Goal: Task Accomplishment & Management: Complete application form

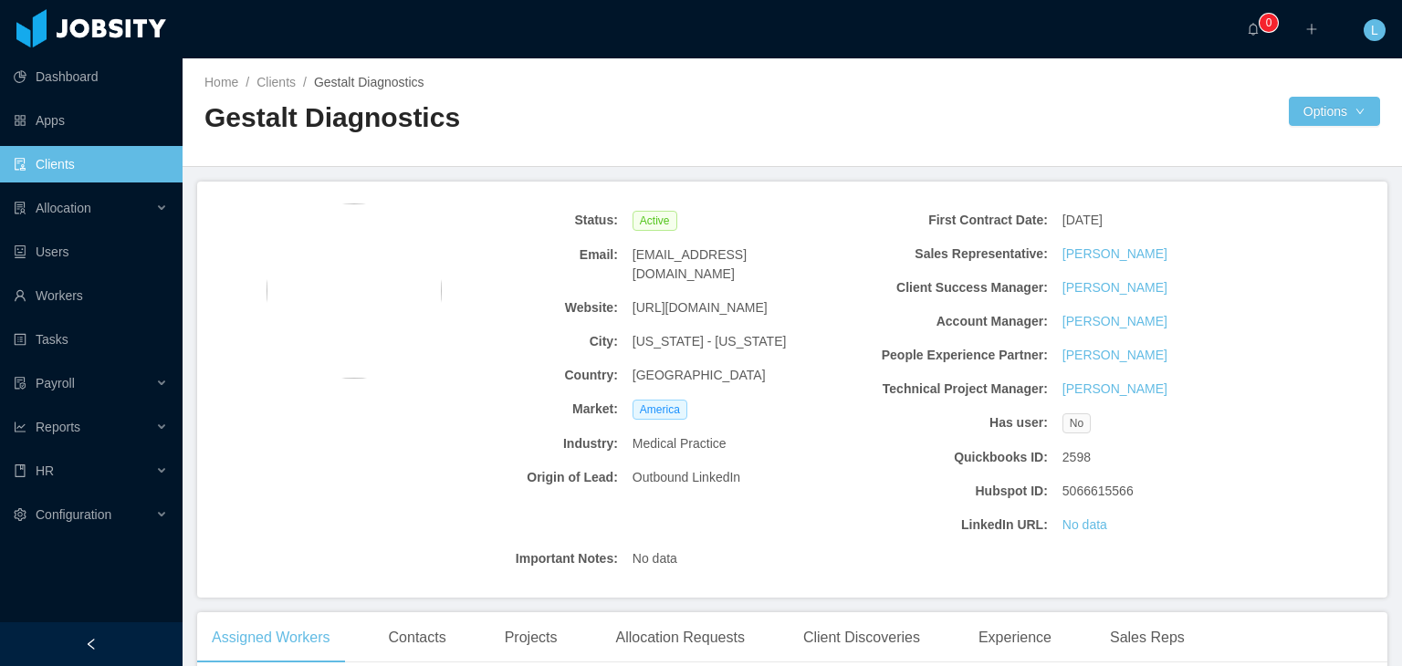
scroll to position [456, 0]
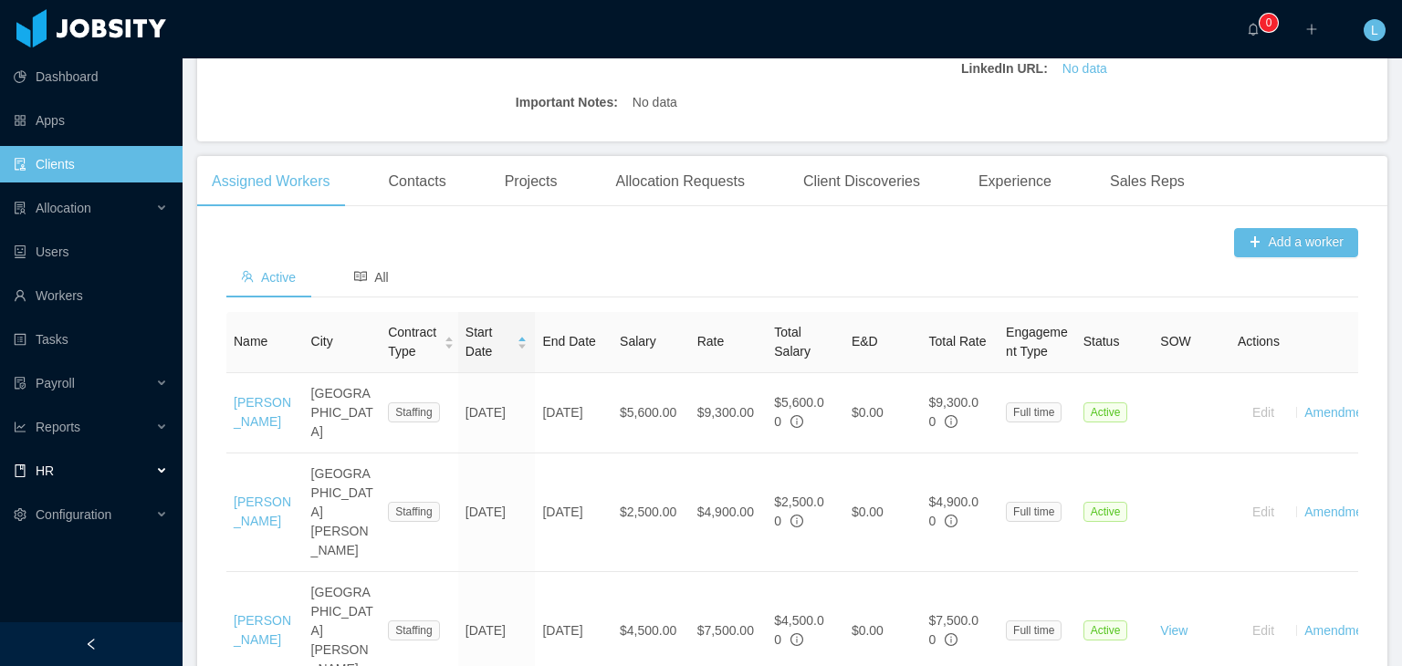
click at [160, 463] on div "HR" at bounding box center [91, 471] width 183 height 37
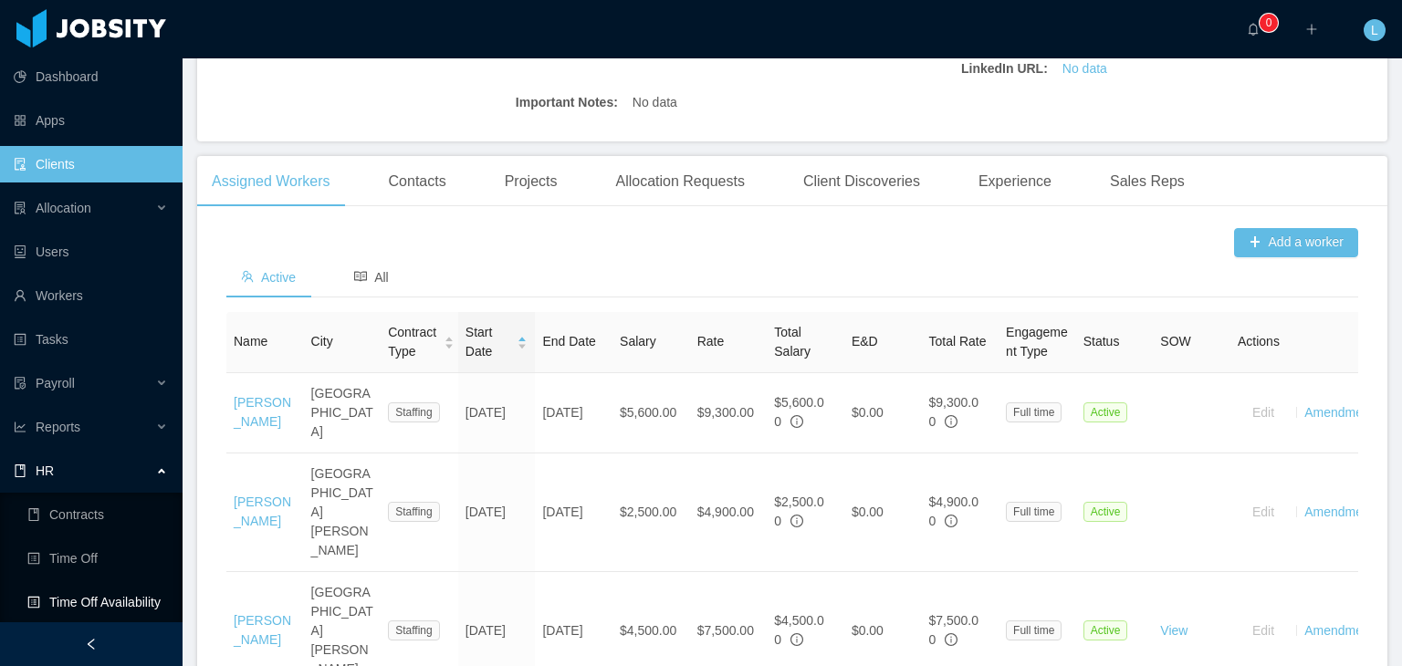
click at [99, 603] on link "Time Off Availability" at bounding box center [97, 602] width 141 height 37
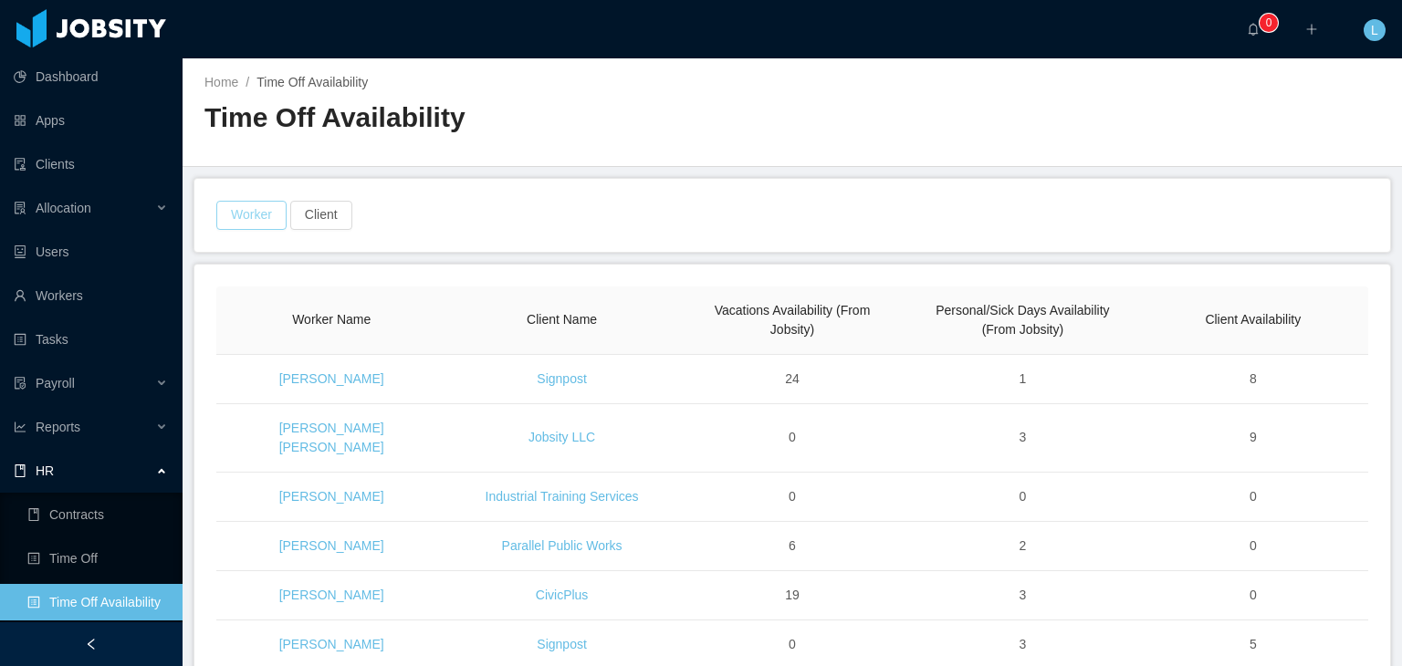
click at [265, 224] on button "Worker" at bounding box center [251, 215] width 70 height 29
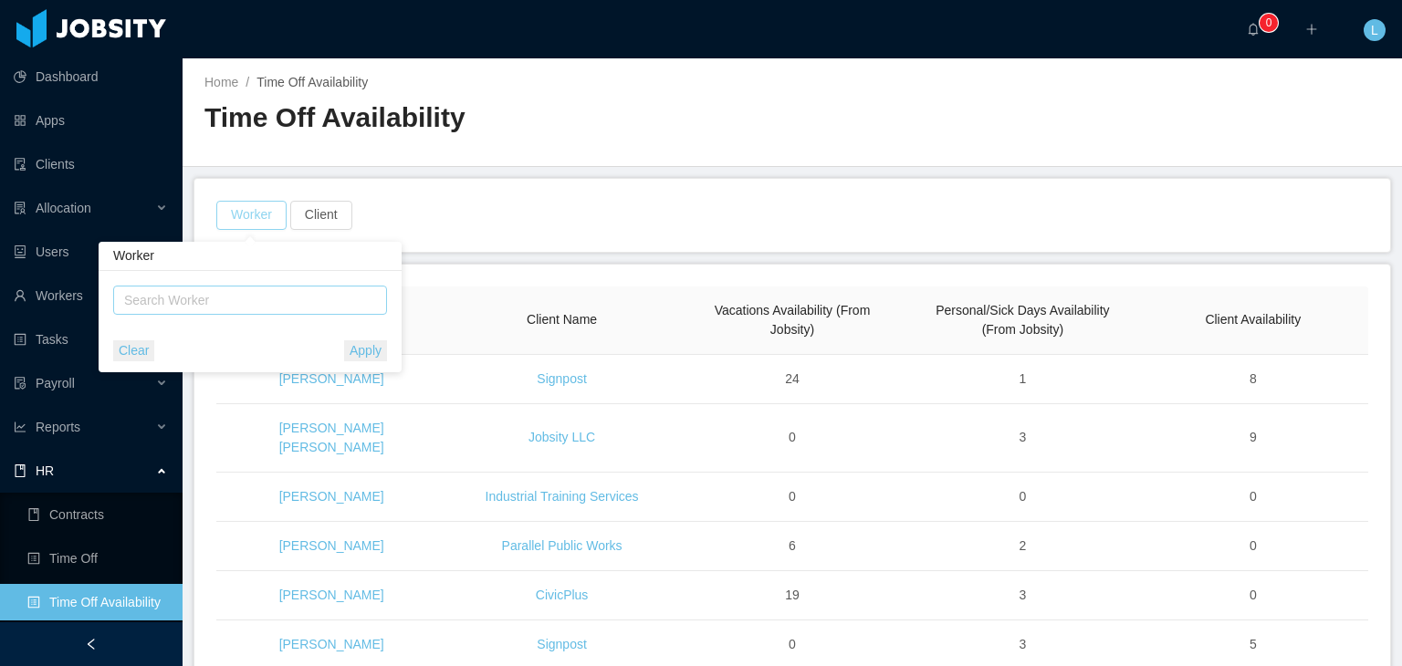
click at [246, 297] on div "Search Worker" at bounding box center [241, 300] width 235 height 18
type input "****"
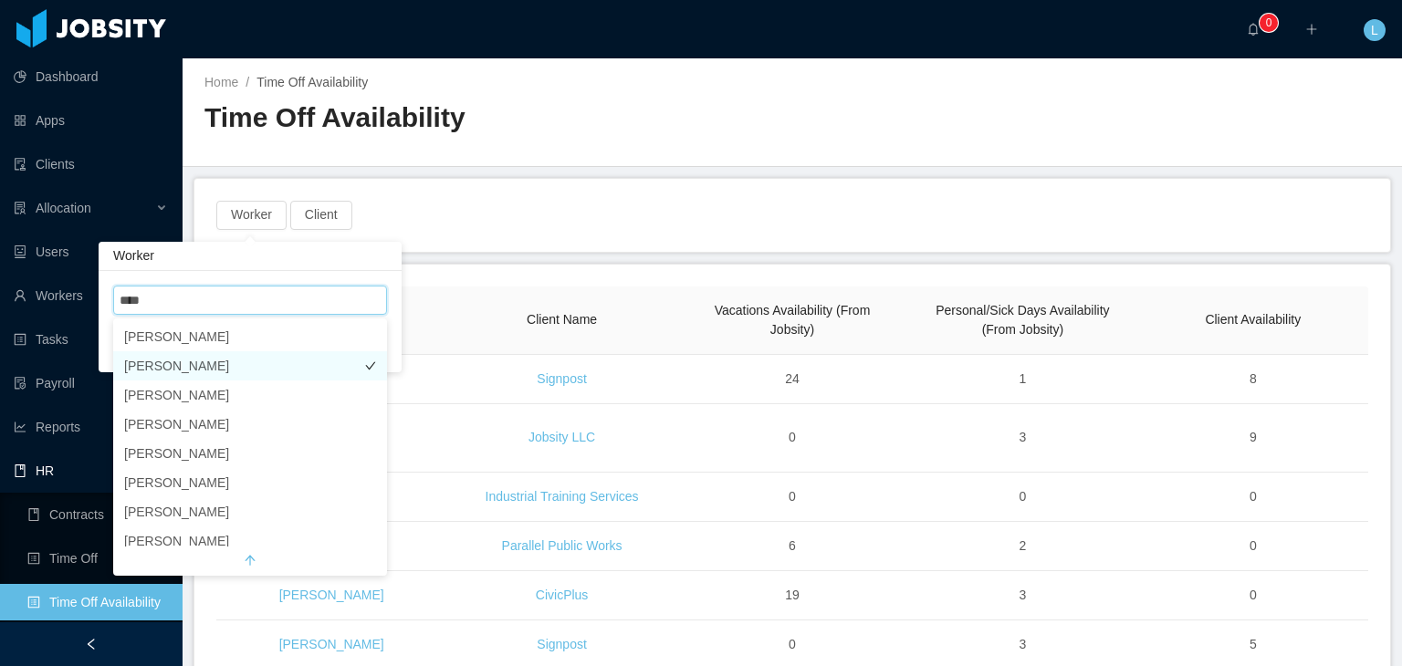
click at [202, 370] on li "[PERSON_NAME]" at bounding box center [250, 365] width 274 height 29
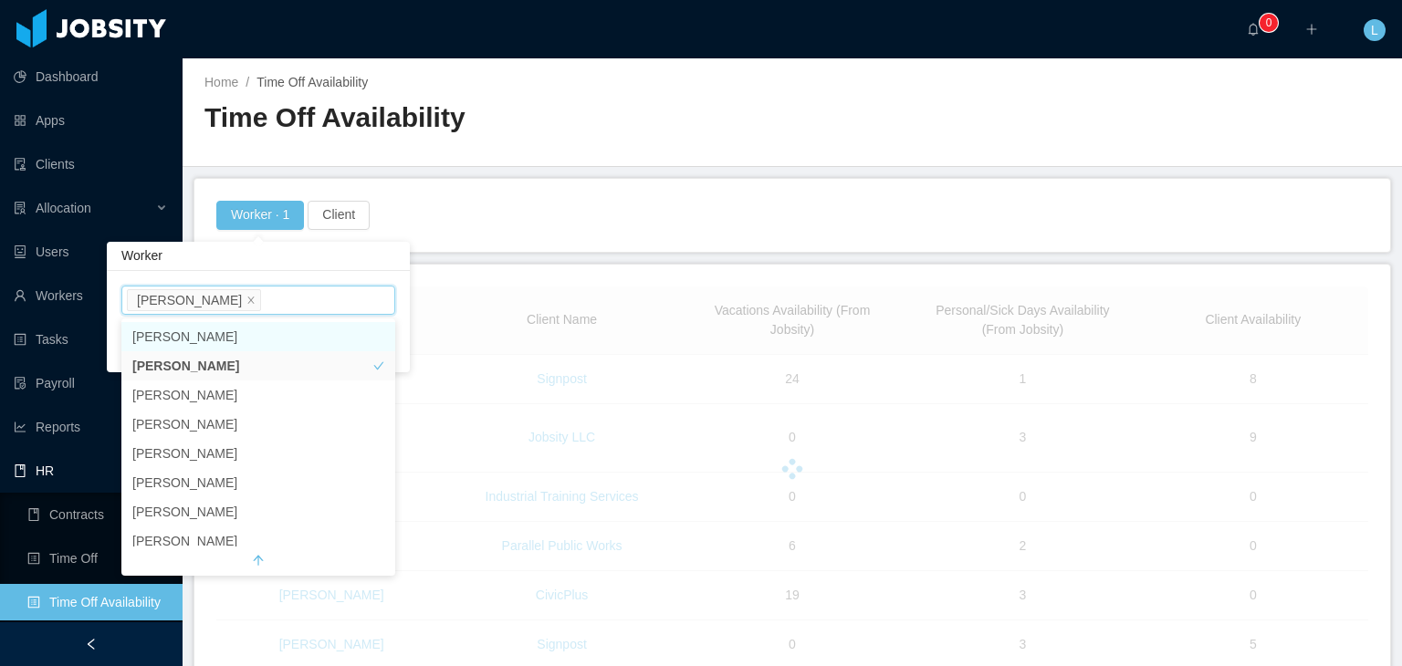
click at [546, 213] on div "Worker · 1 Client" at bounding box center [793, 215] width 1156 height 29
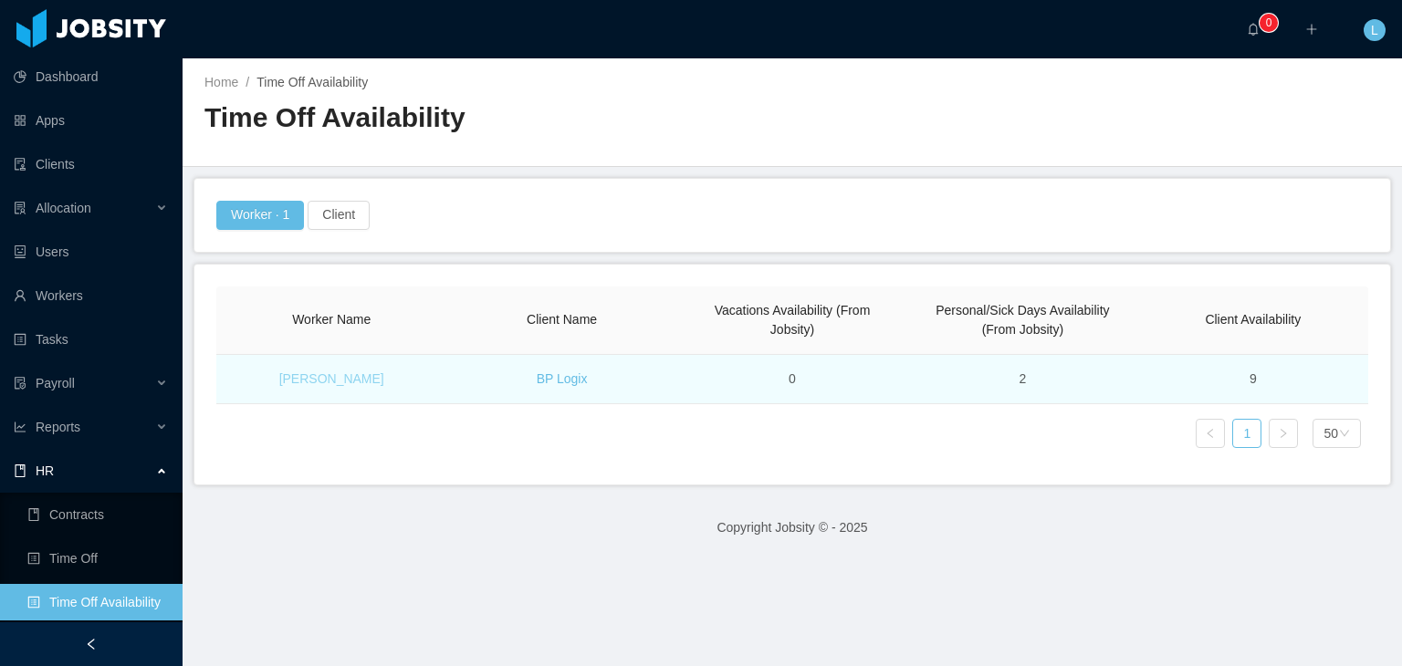
click at [340, 377] on link "[PERSON_NAME]" at bounding box center [331, 379] width 105 height 15
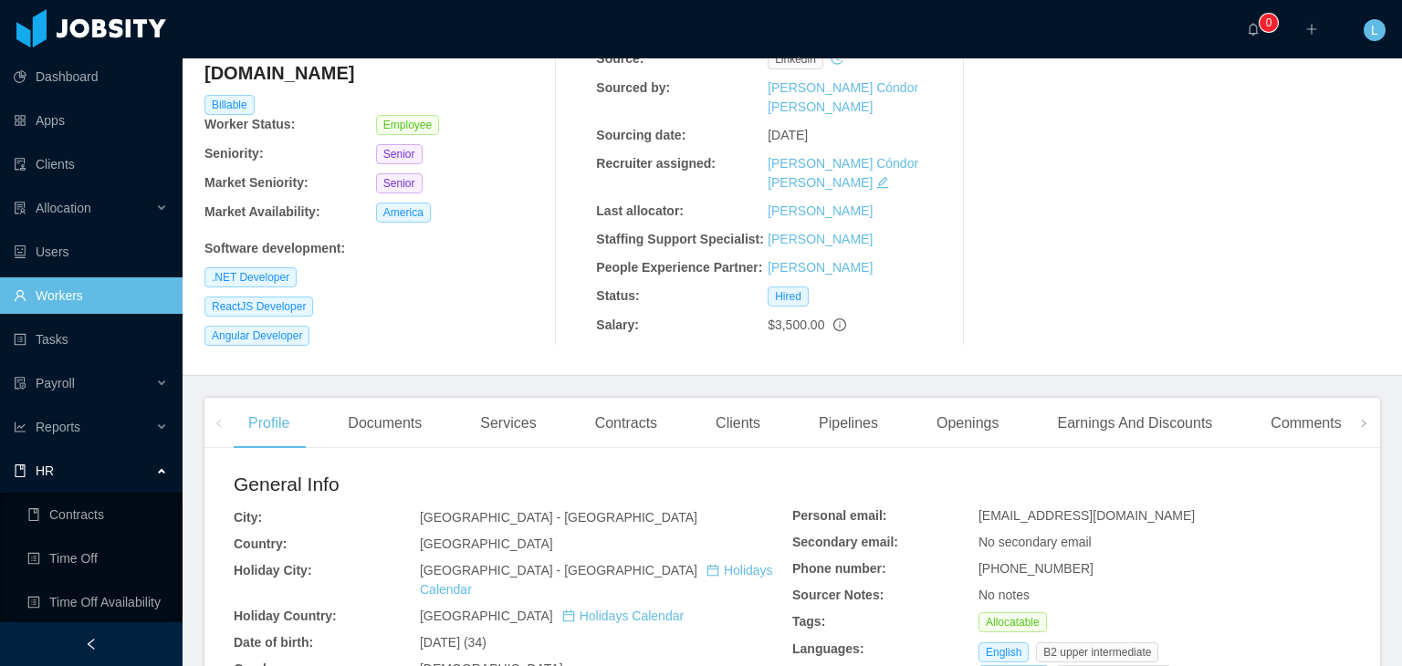
scroll to position [183, 0]
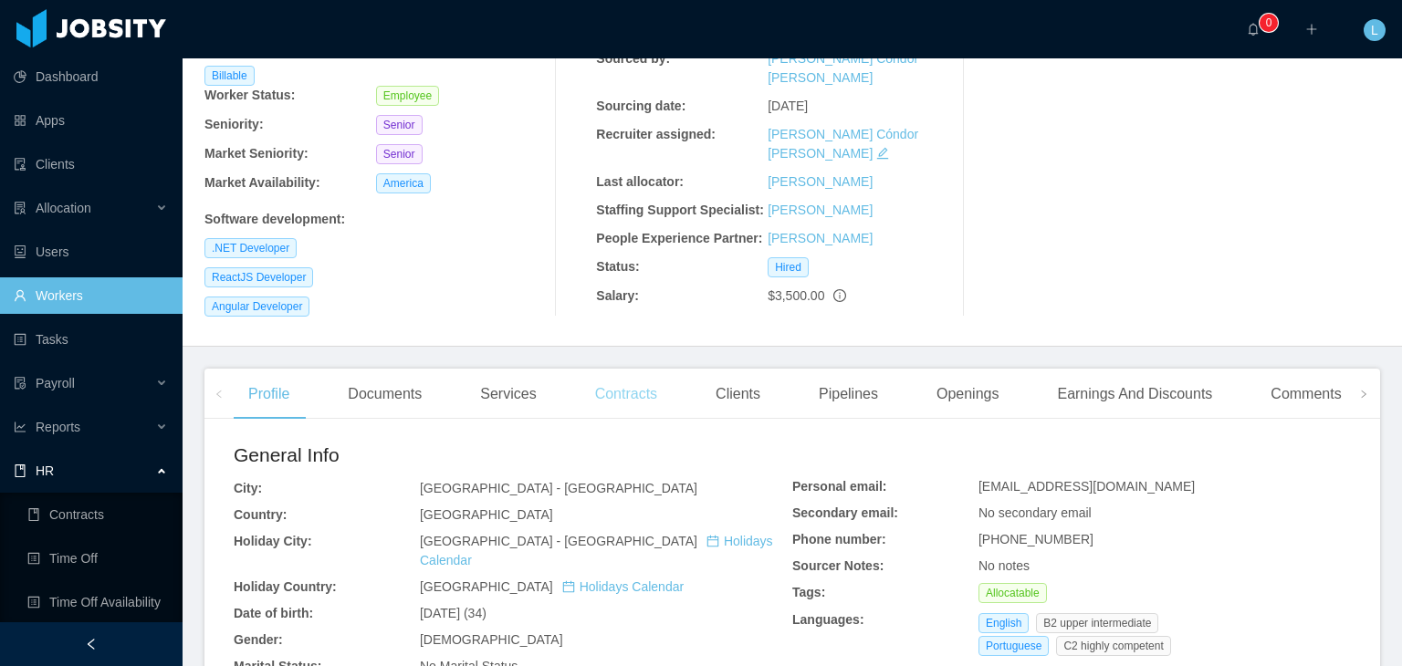
click at [628, 372] on div "Contracts" at bounding box center [626, 394] width 91 height 51
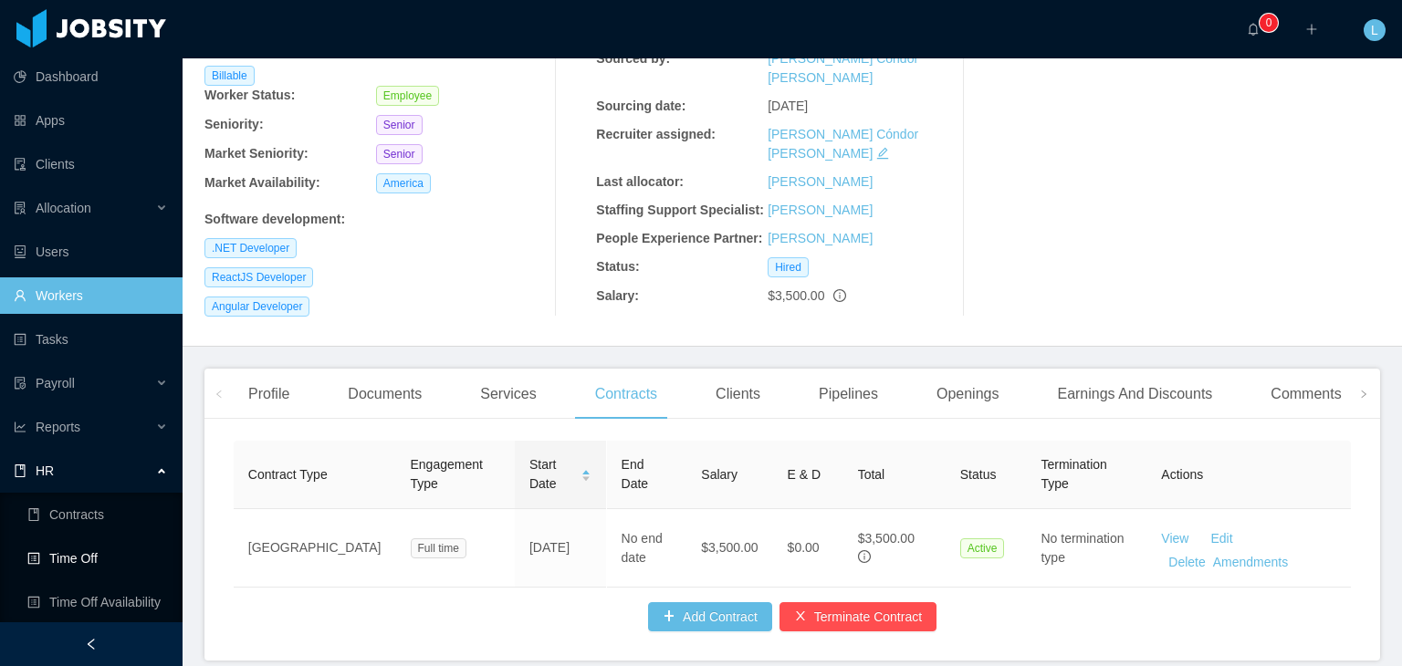
click at [62, 567] on link "Time Off" at bounding box center [97, 558] width 141 height 37
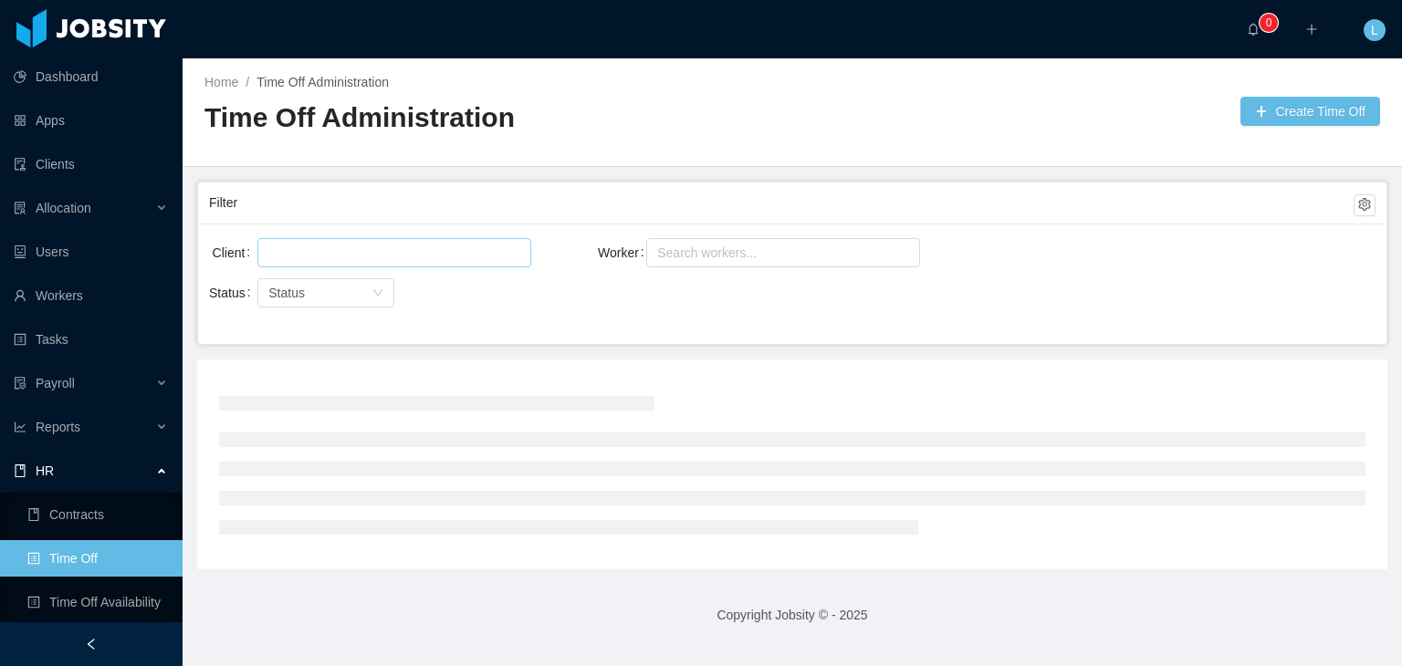
click at [401, 253] on div at bounding box center [391, 252] width 257 height 27
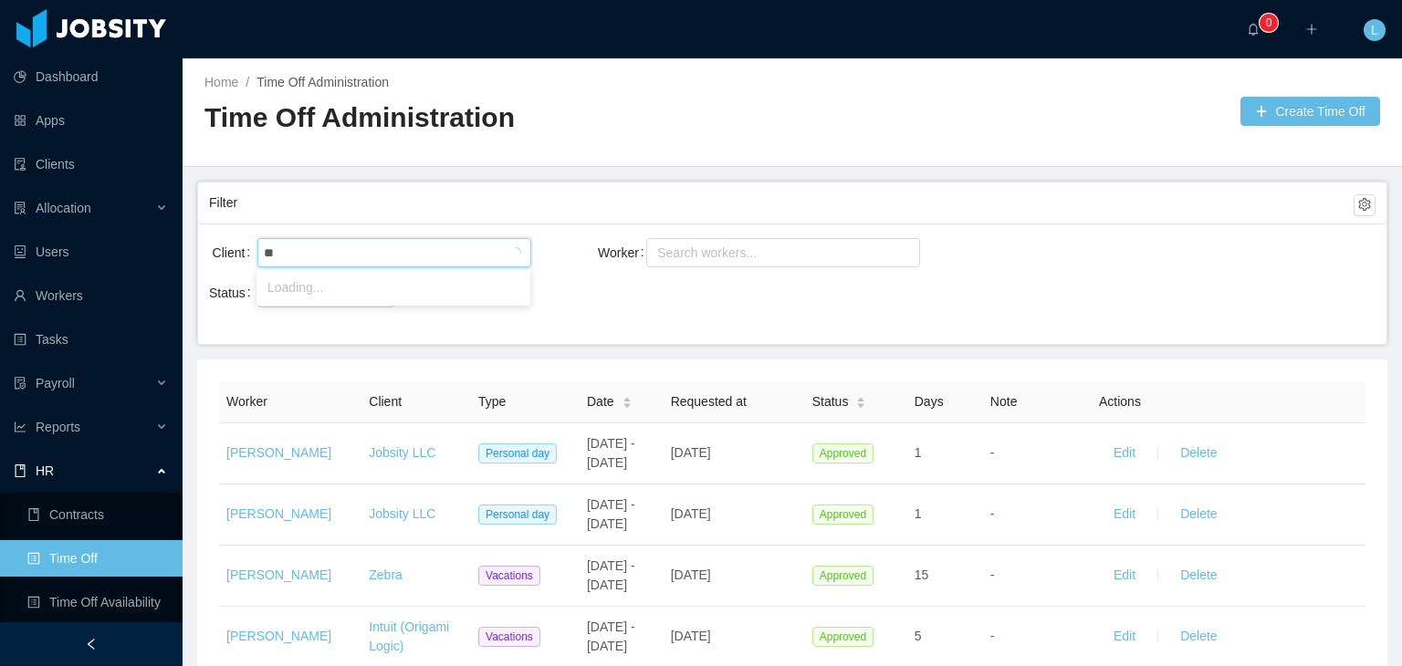
type input "*"
click at [756, 244] on div "Search workers..." at bounding box center [774, 253] width 235 height 18
type input "****"
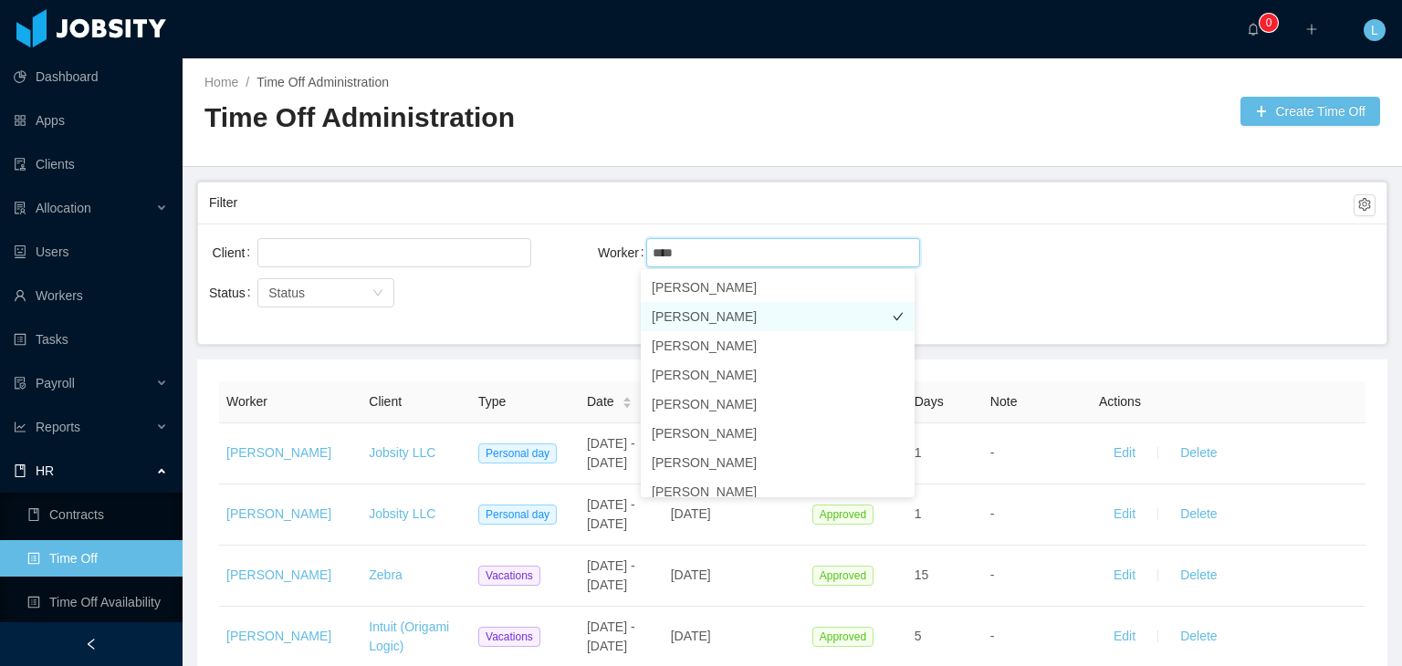
click at [732, 315] on li "[PERSON_NAME]" at bounding box center [778, 316] width 274 height 29
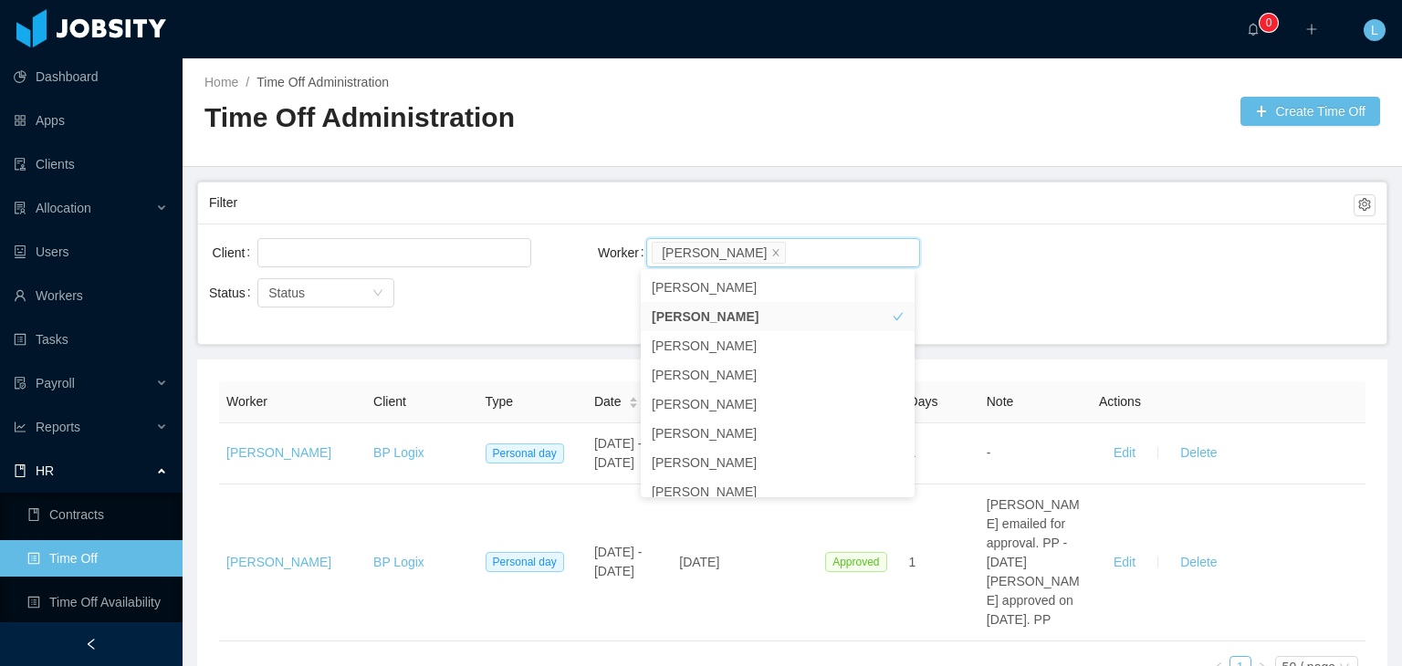
click at [1133, 249] on div "Client Worker Search workers... [PERSON_NAME]" at bounding box center [792, 264] width 1167 height 58
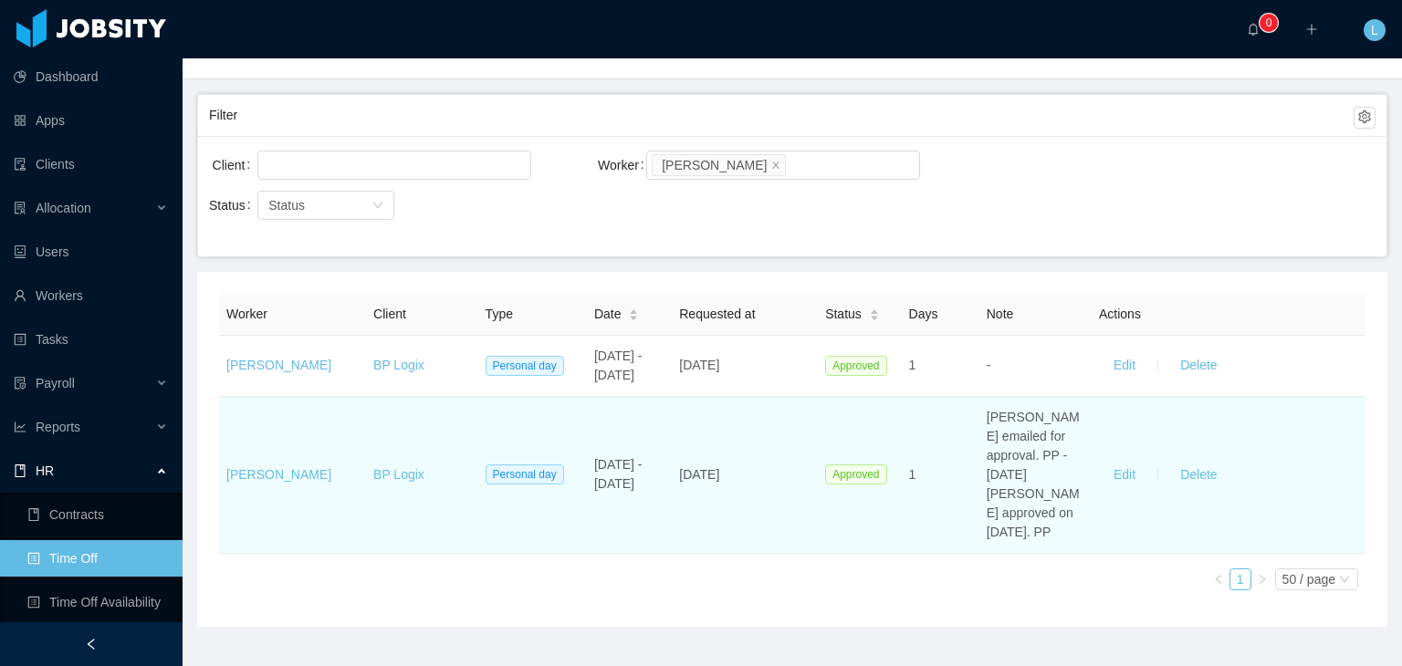
scroll to position [106, 0]
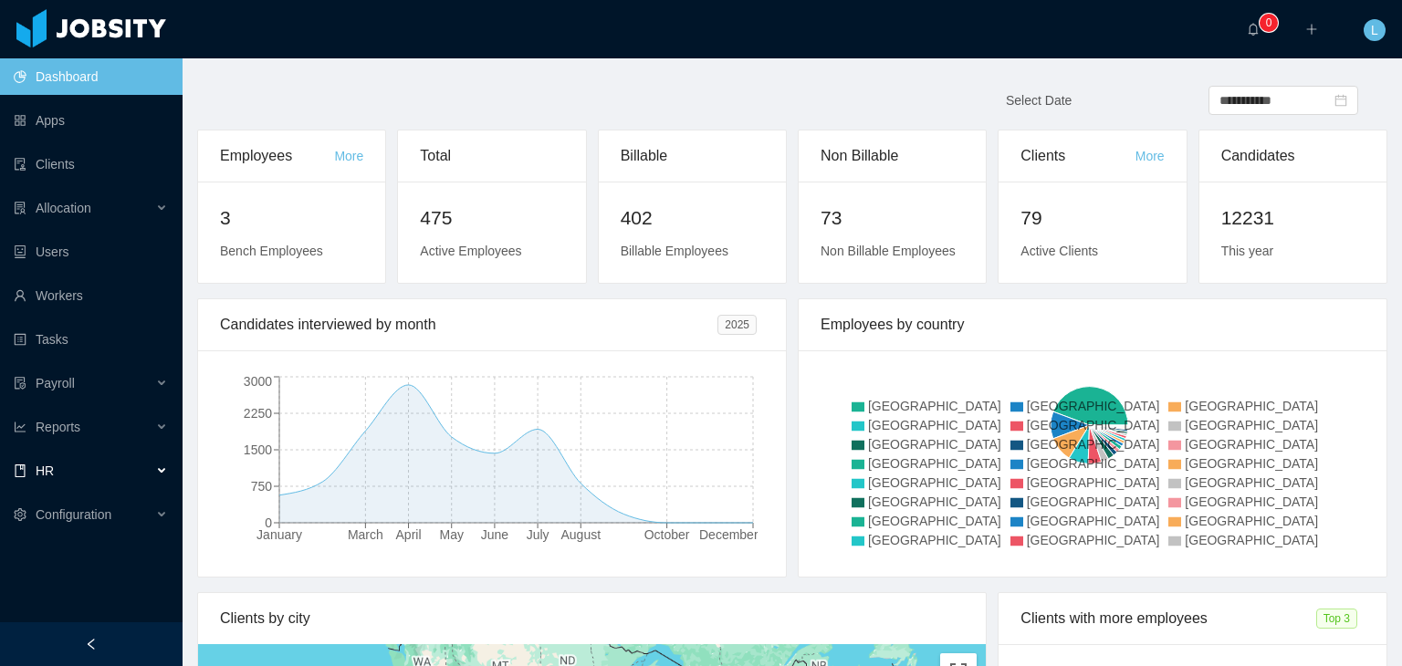
click at [68, 478] on div "HR" at bounding box center [91, 471] width 183 height 37
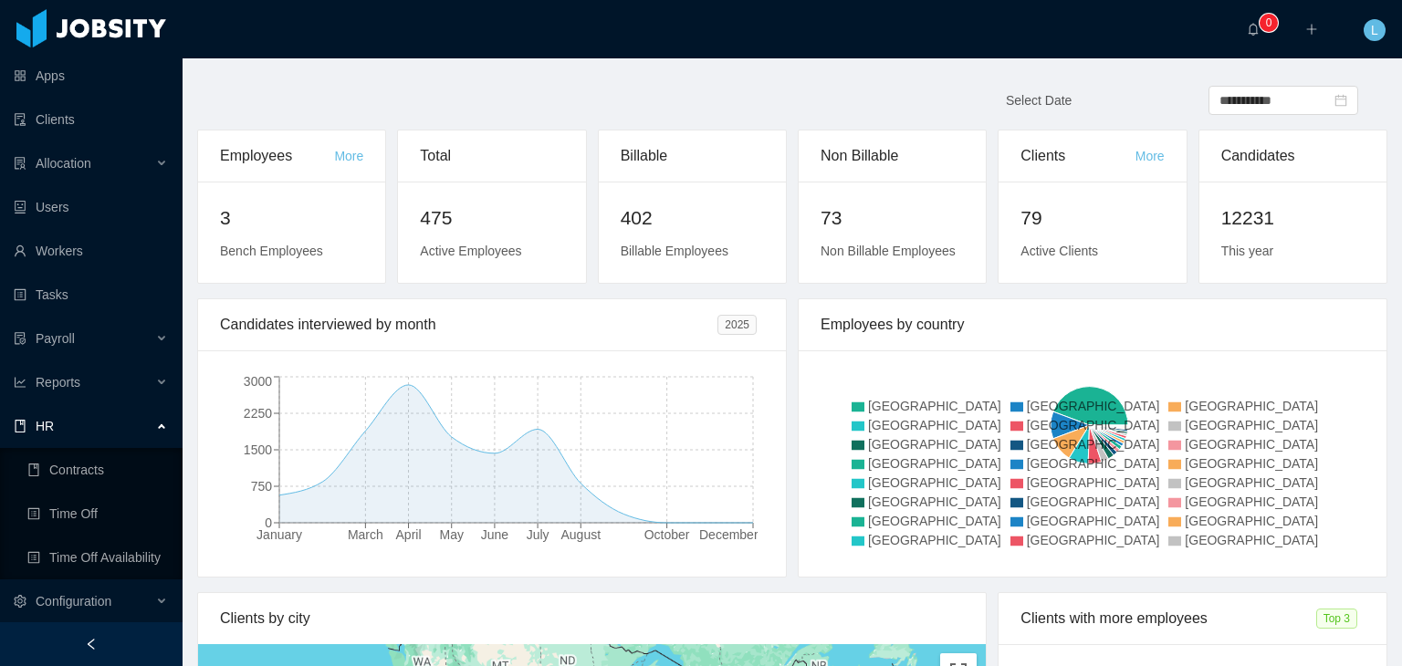
scroll to position [46, 0]
click at [101, 560] on link "Time Off Availability" at bounding box center [97, 557] width 141 height 37
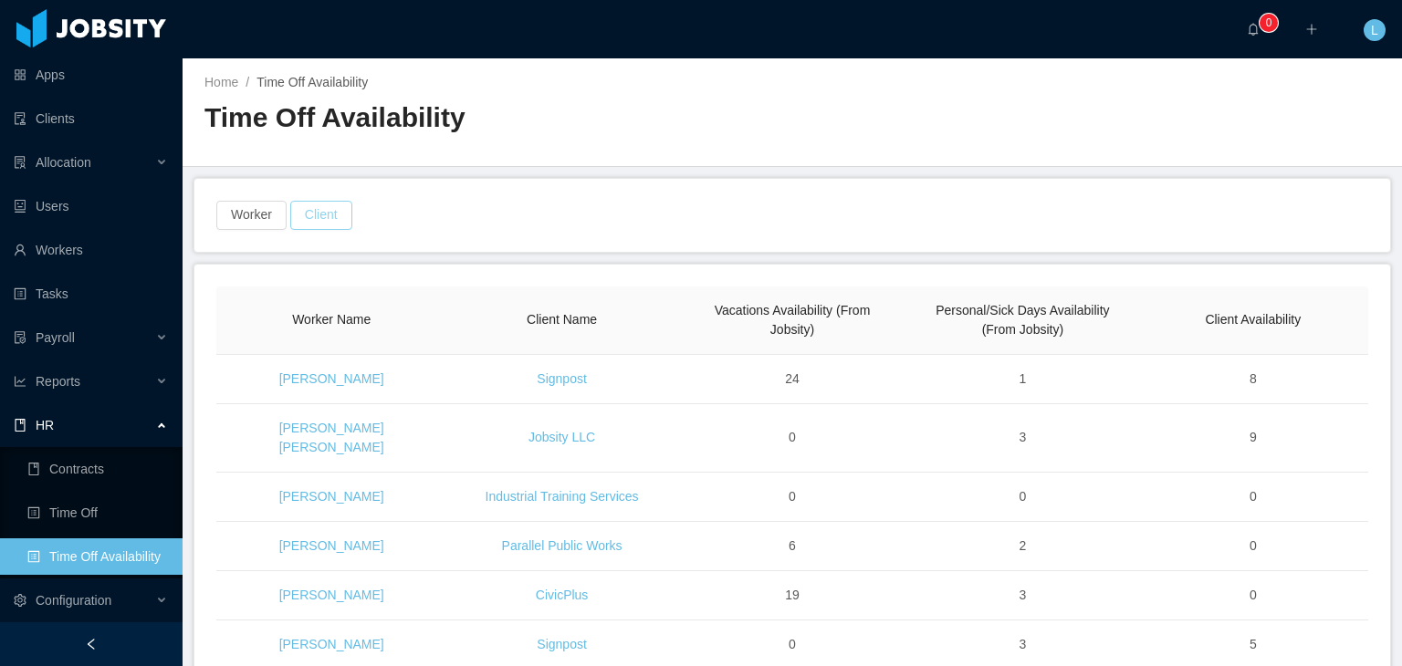
click at [304, 209] on button "Client" at bounding box center [321, 215] width 62 height 29
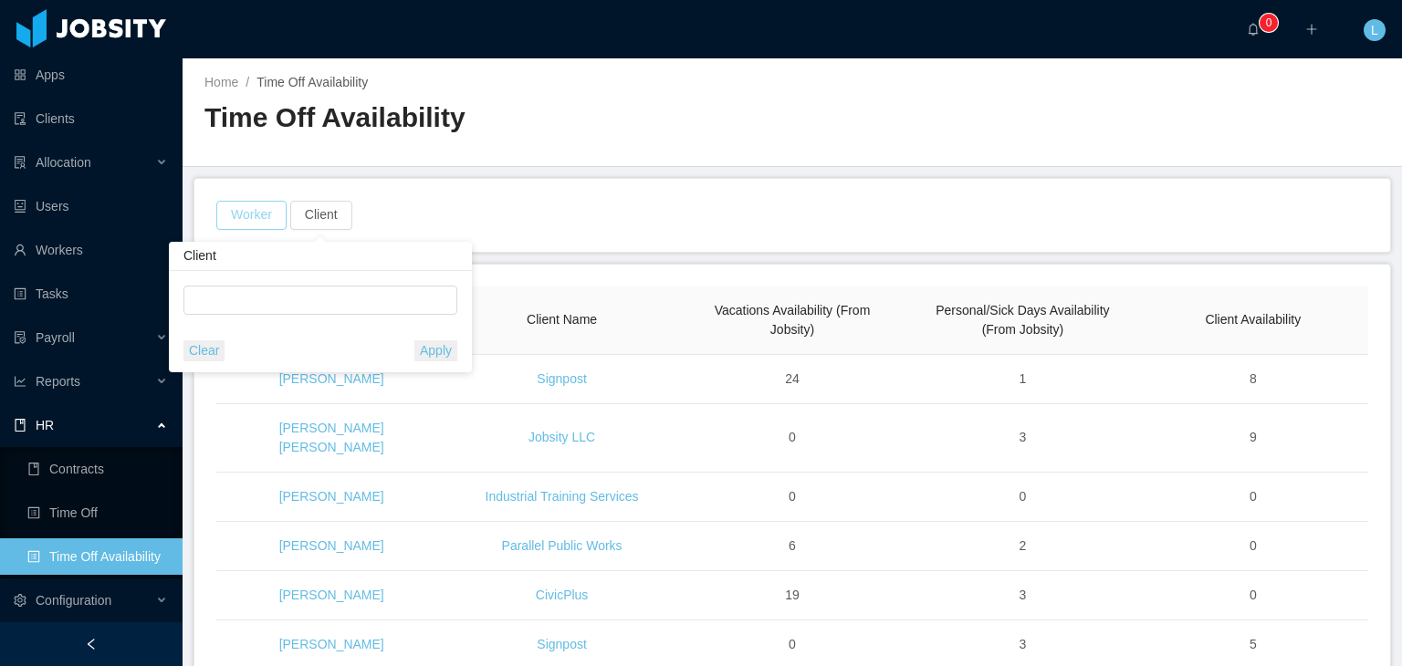
click at [234, 215] on button "Worker" at bounding box center [251, 215] width 70 height 29
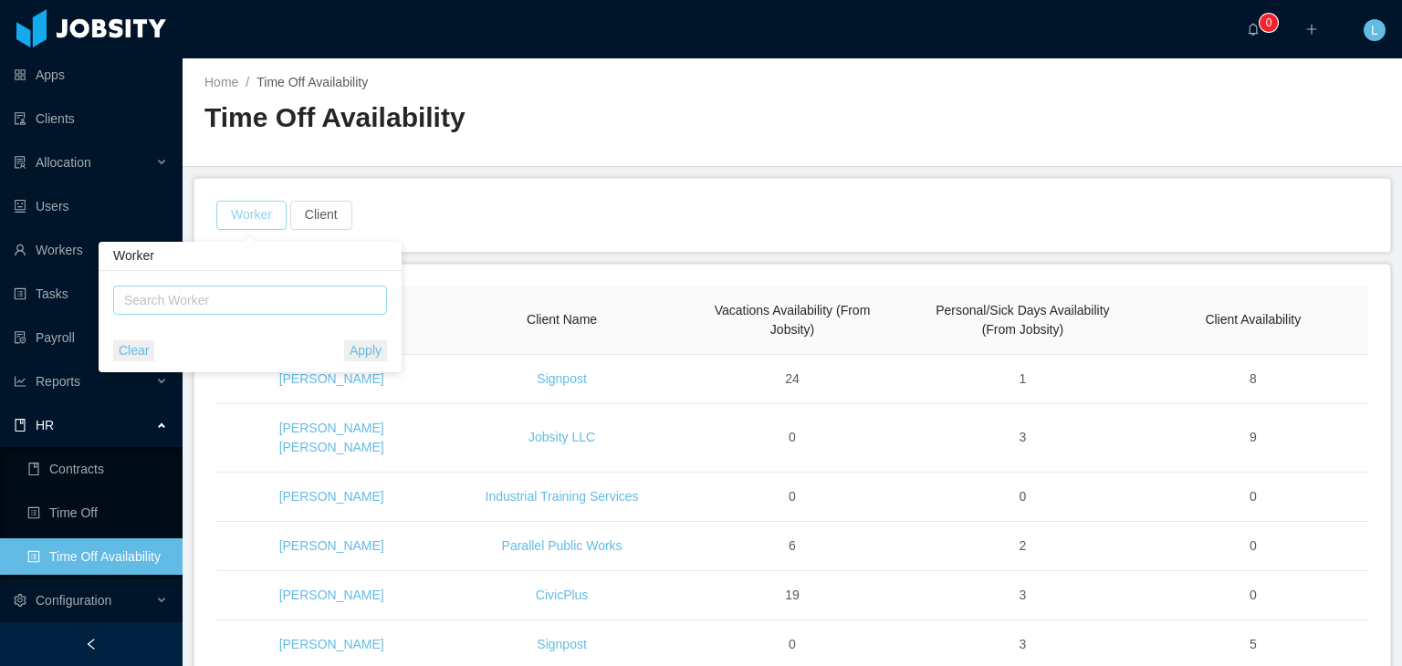
click at [285, 304] on div "Search Worker" at bounding box center [241, 300] width 235 height 18
type input "****"
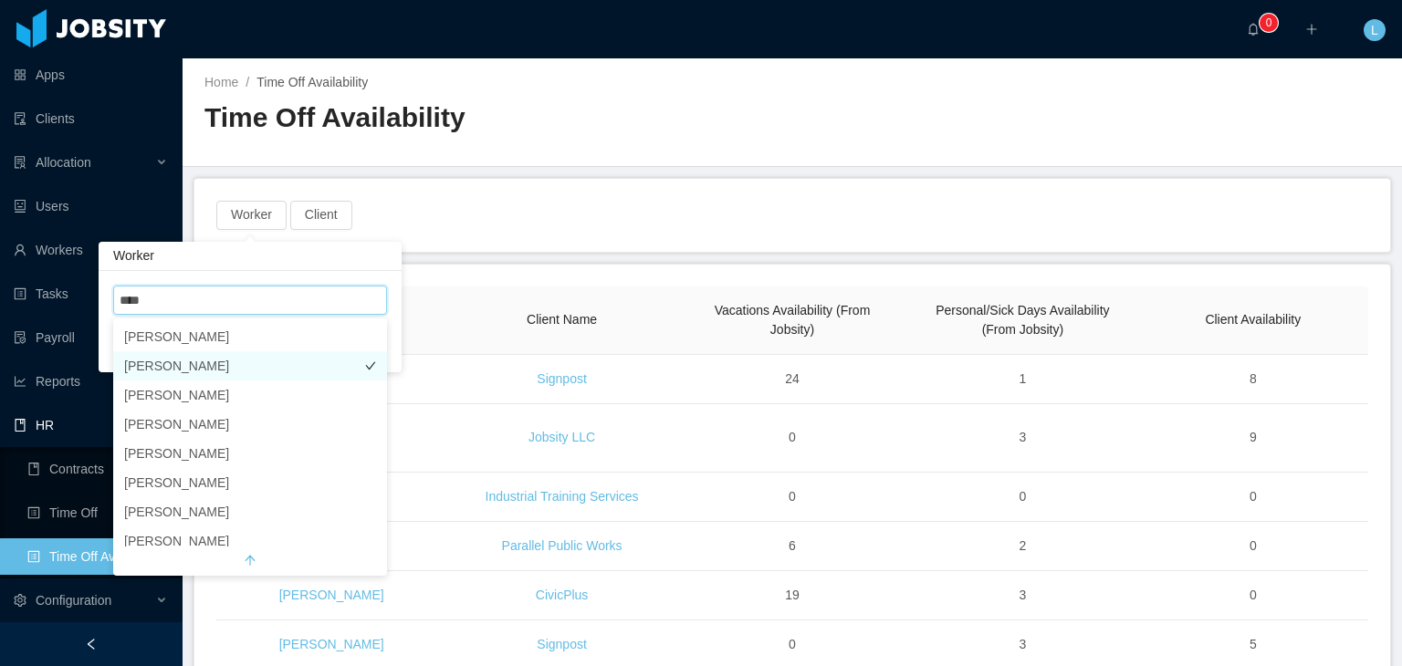
click at [288, 370] on li "[PERSON_NAME]" at bounding box center [250, 365] width 274 height 29
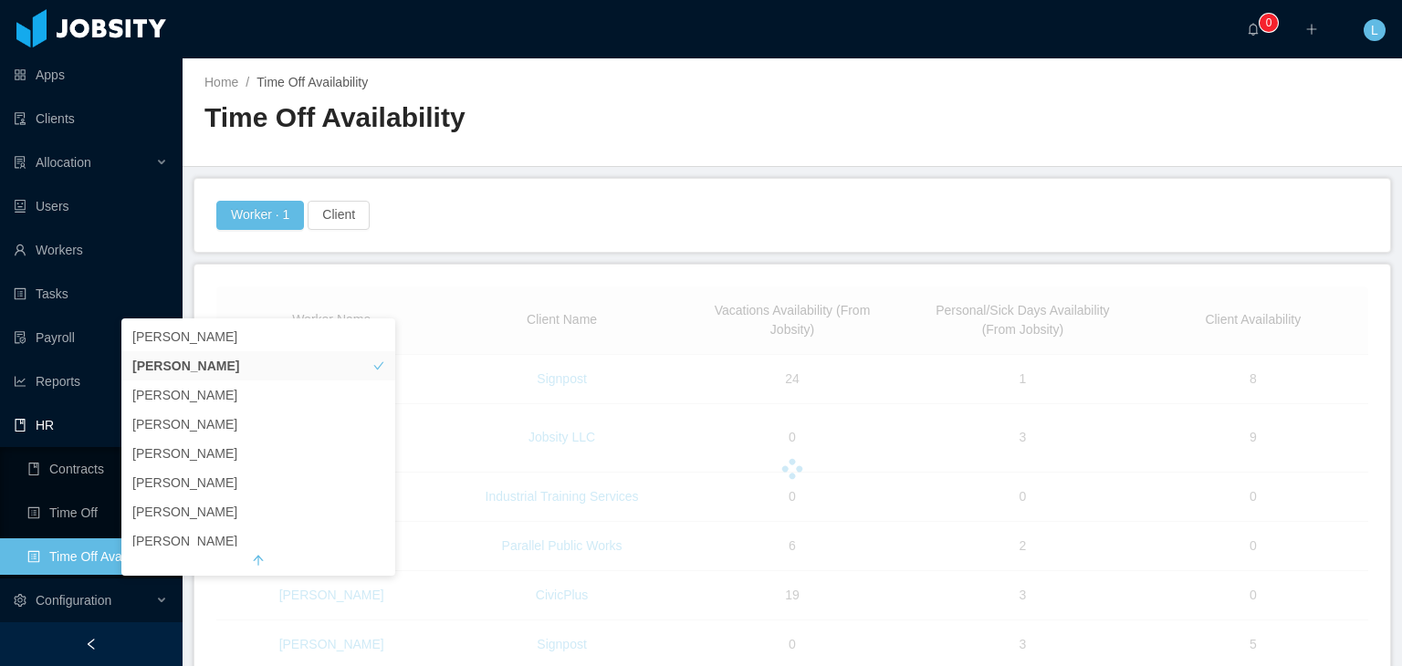
click at [457, 220] on div "Worker · 1 Client" at bounding box center [793, 215] width 1156 height 29
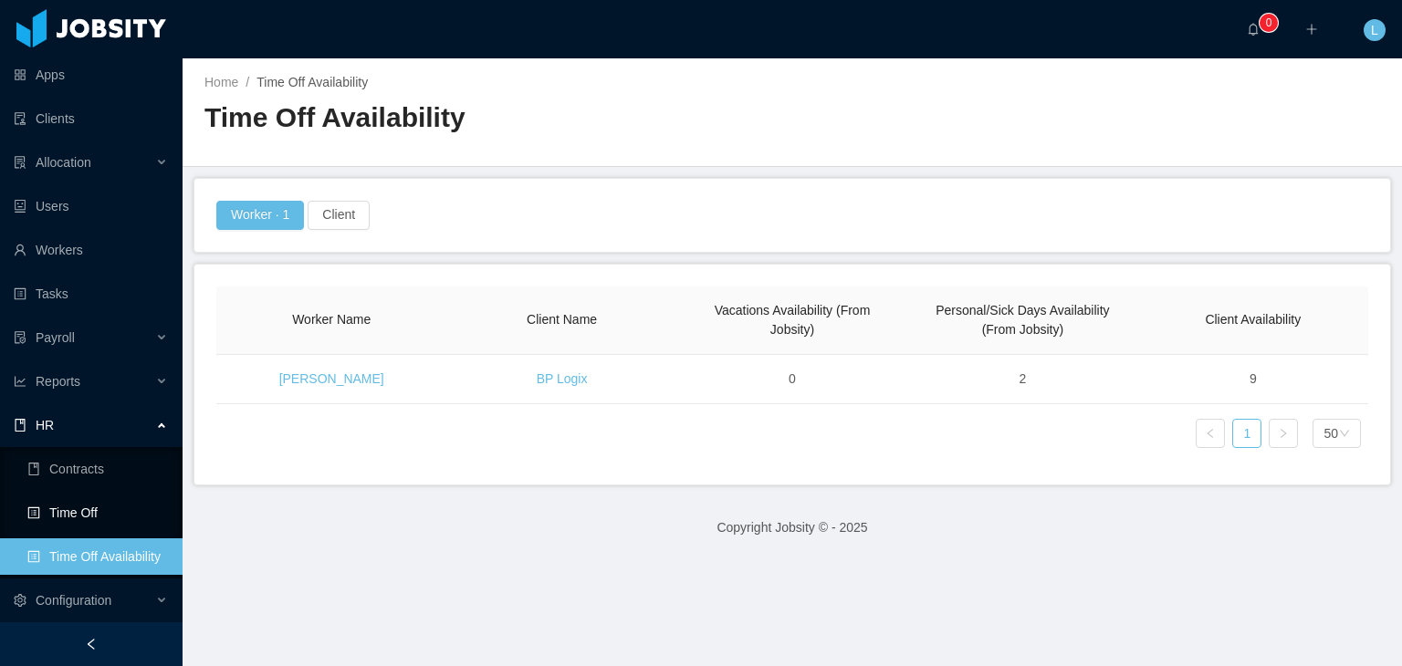
click at [126, 514] on link "Time Off" at bounding box center [97, 513] width 141 height 37
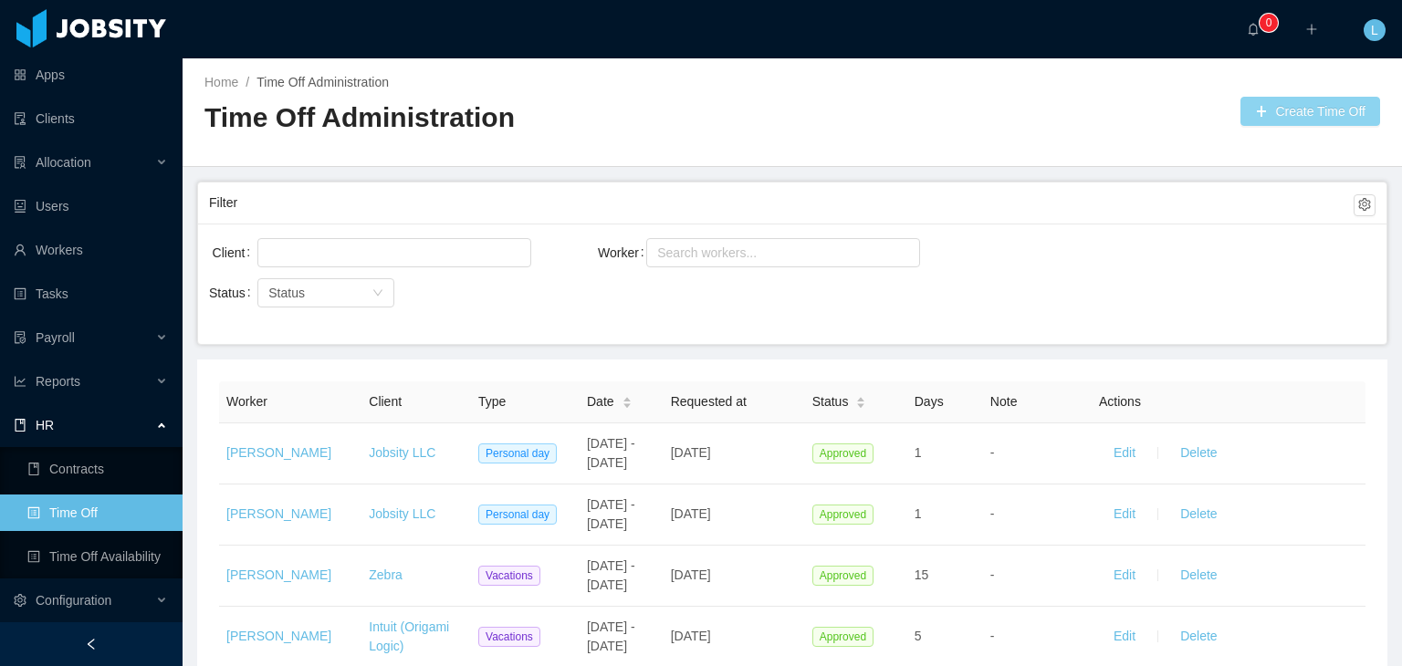
click at [1309, 102] on button "Create Time Off" at bounding box center [1310, 111] width 140 height 29
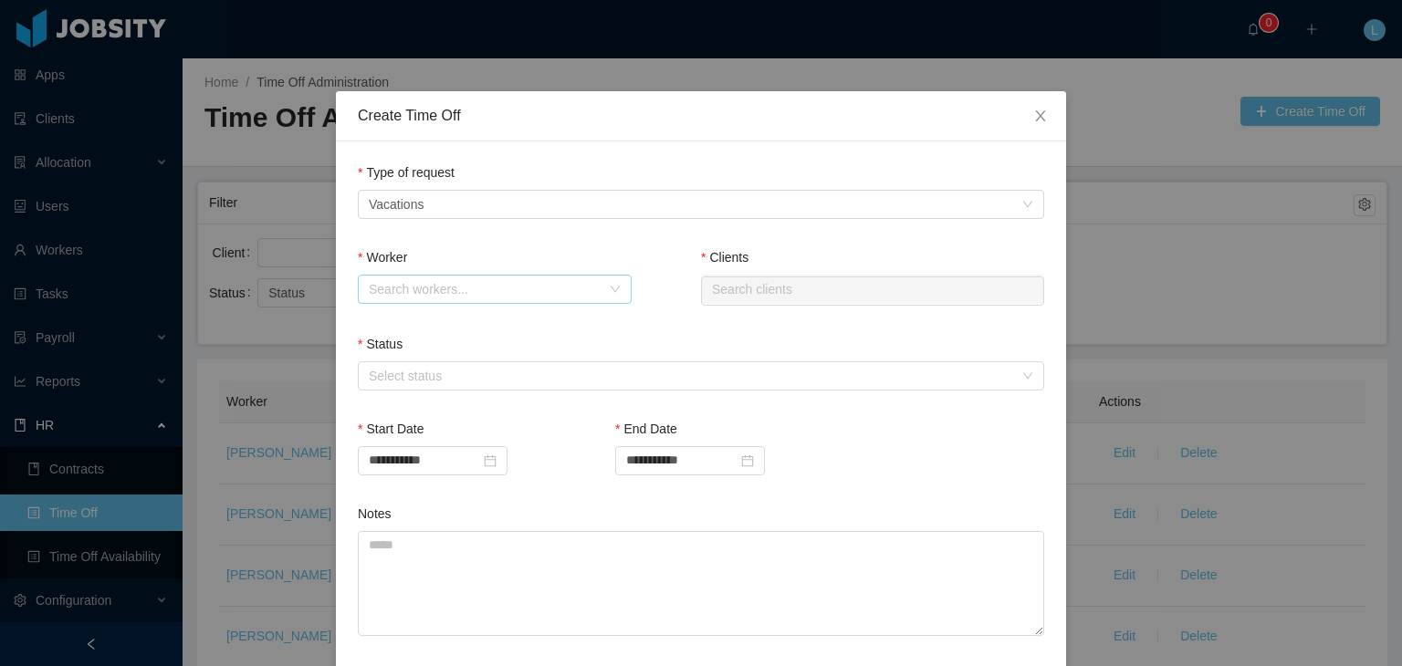
click at [449, 286] on div "Search workers..." at bounding box center [485, 289] width 232 height 18
type input "*****"
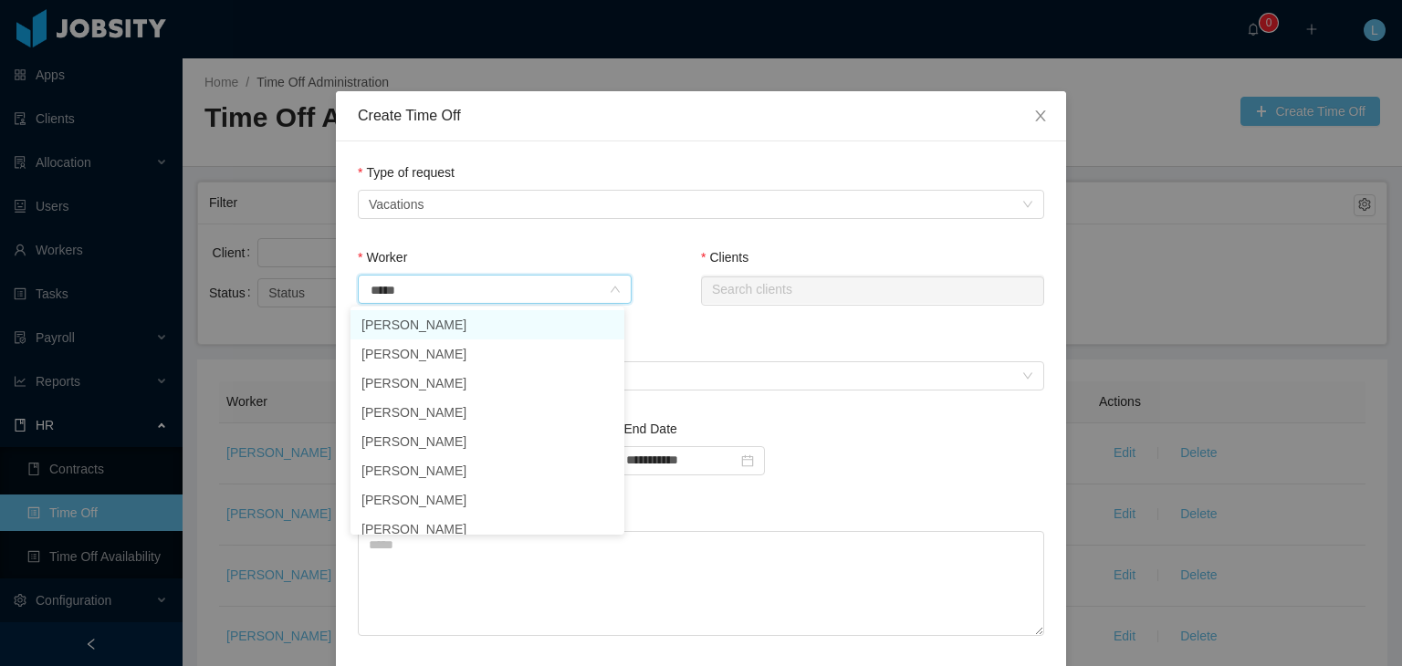
click at [456, 327] on li "[PERSON_NAME]" at bounding box center [488, 324] width 274 height 29
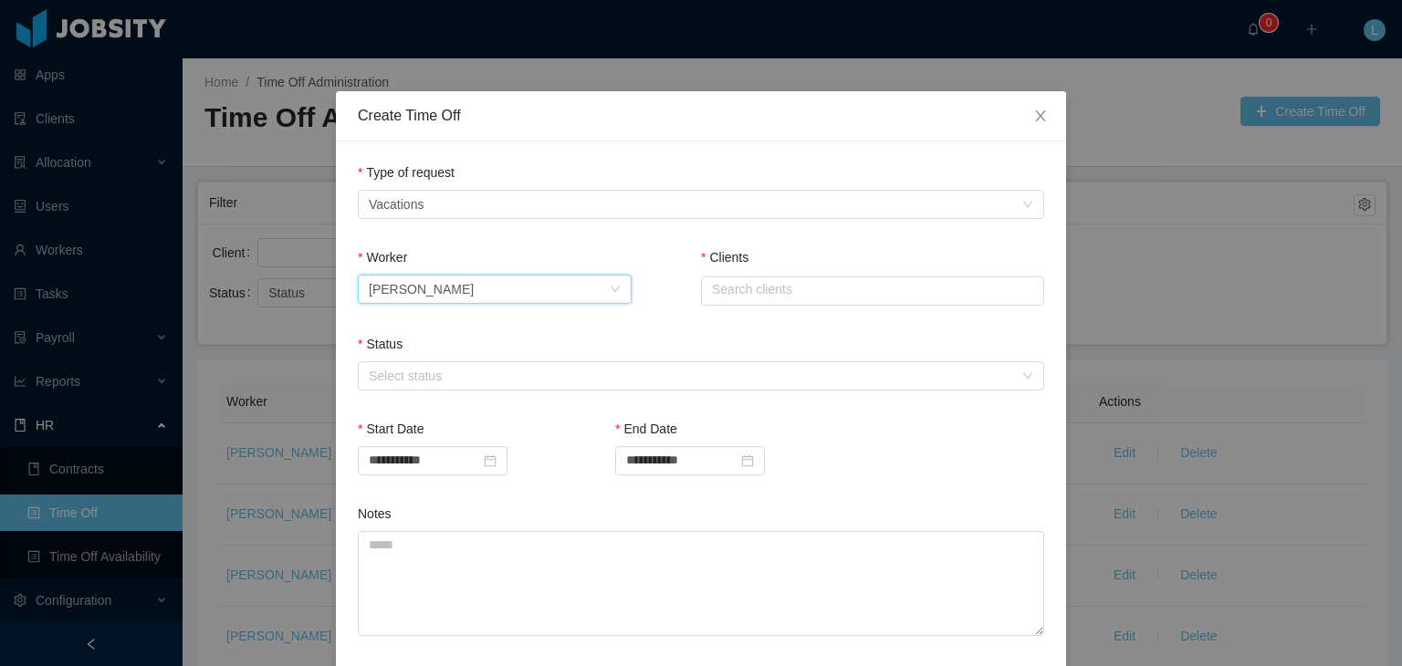
click at [701, 330] on div "Clients Search clients" at bounding box center [872, 291] width 343 height 87
click at [478, 375] on div "Select status" at bounding box center [691, 376] width 644 height 18
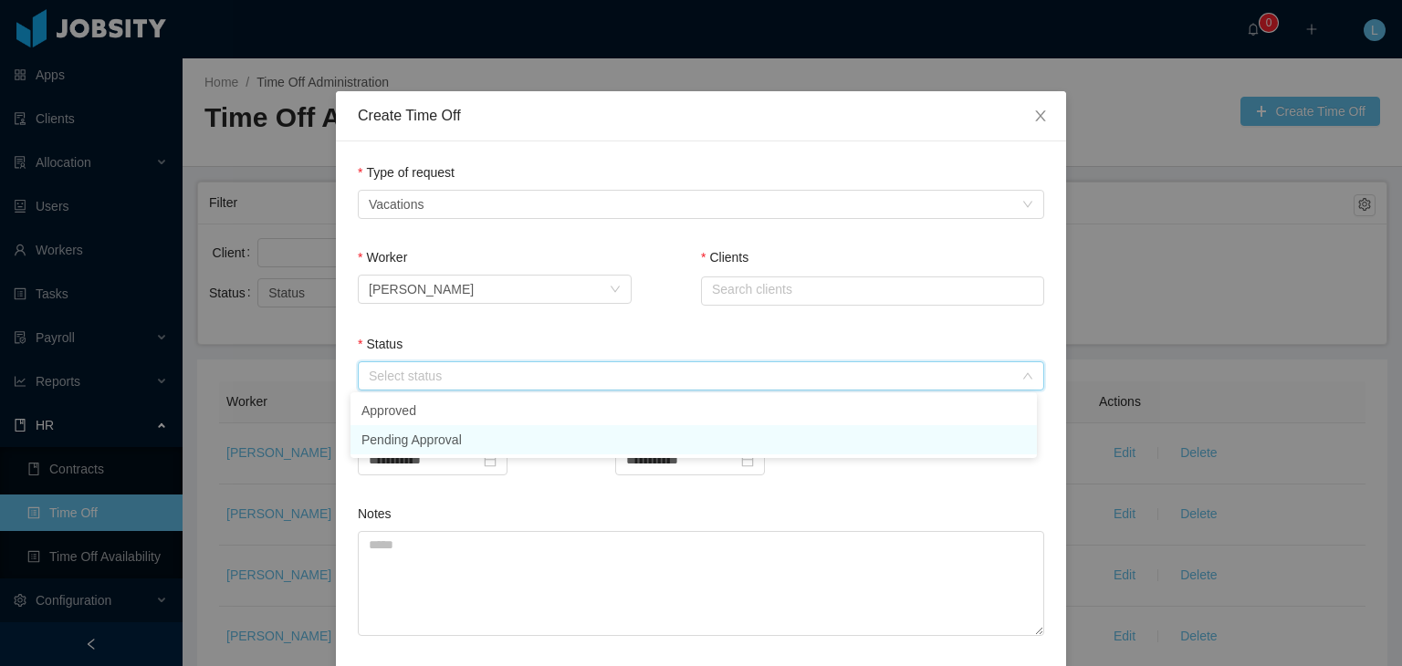
click at [471, 443] on li "Pending Approval" at bounding box center [694, 439] width 686 height 29
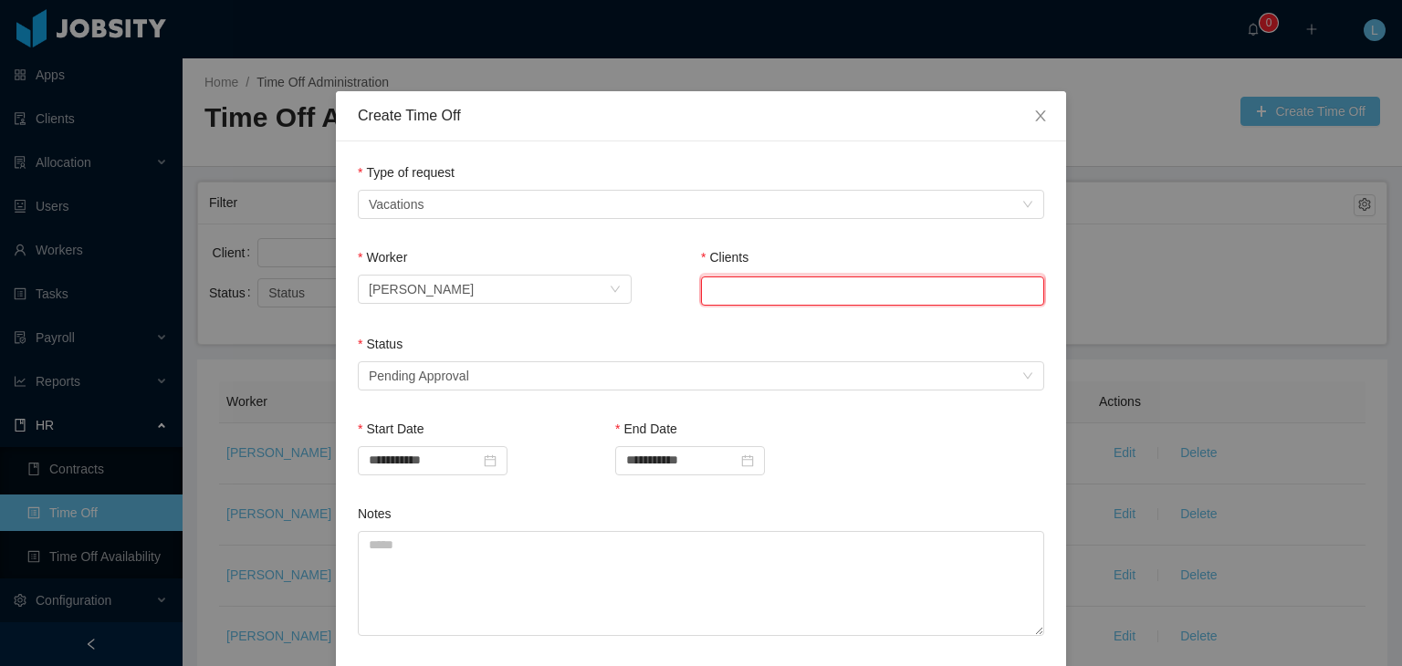
click at [777, 287] on input "text" at bounding box center [872, 291] width 343 height 29
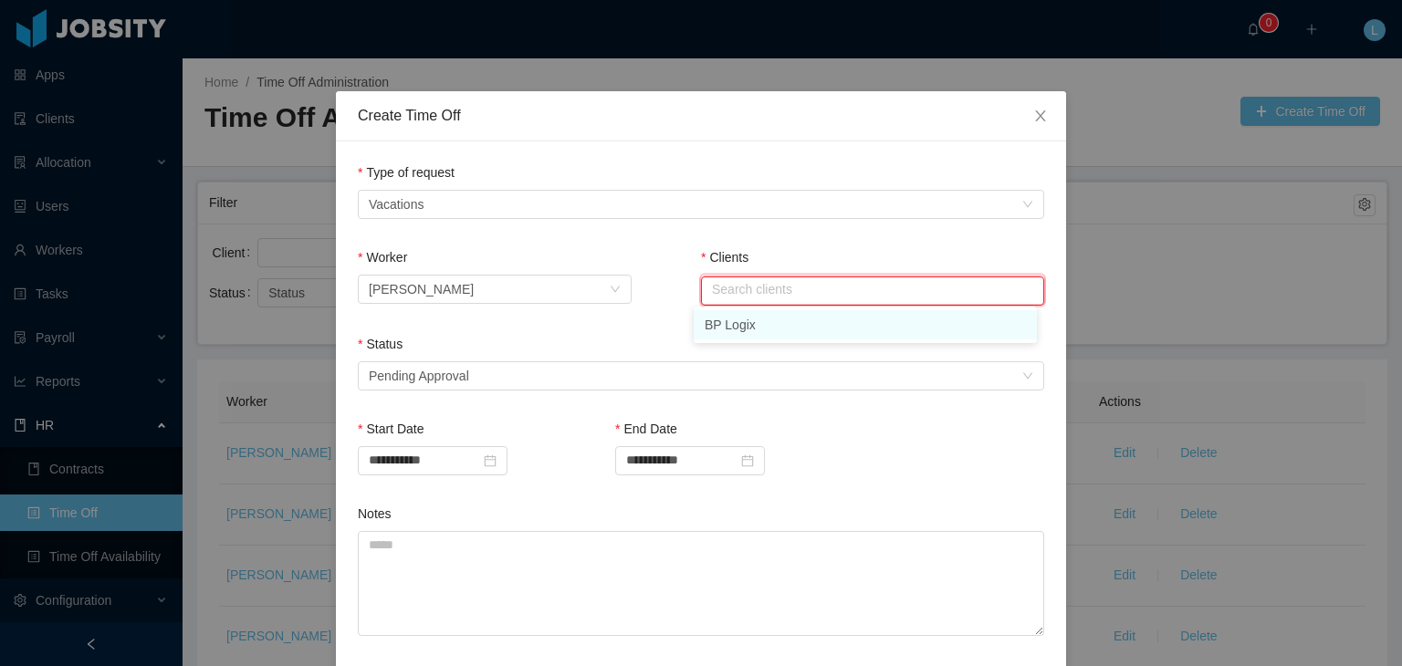
click at [774, 316] on li "BP Logix" at bounding box center [865, 324] width 343 height 29
type input "********"
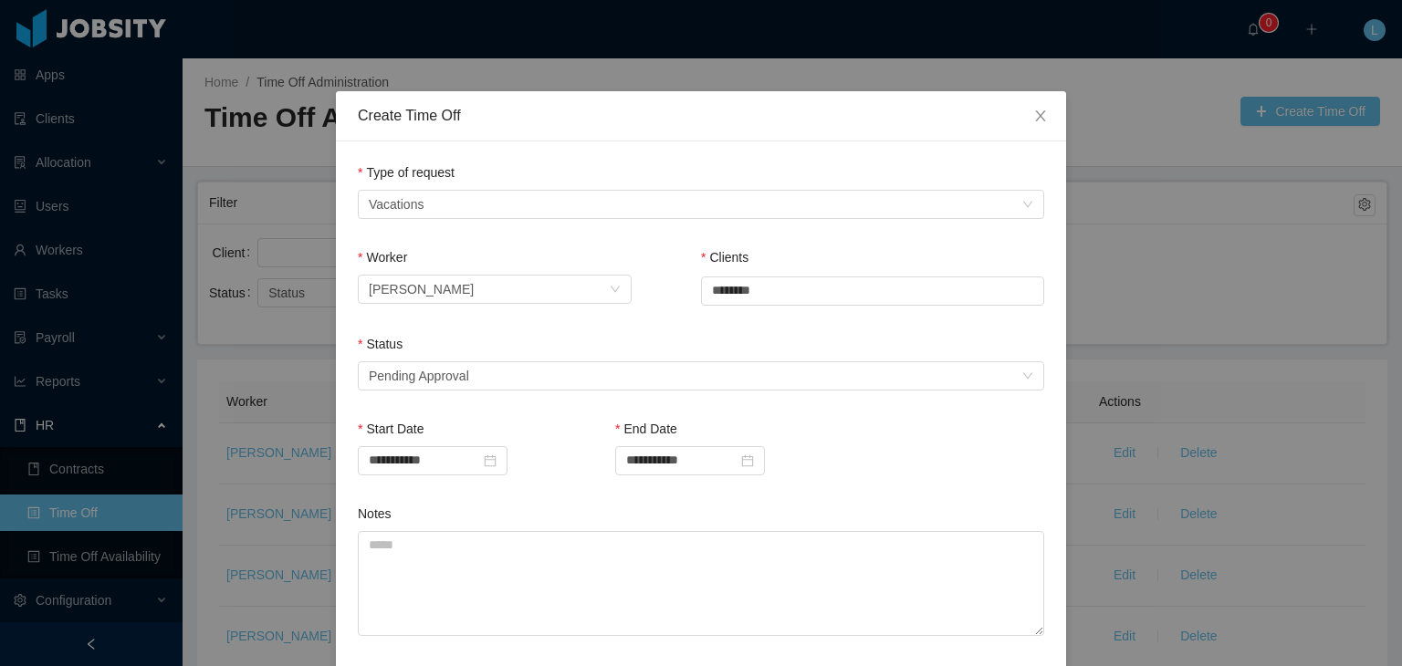
click at [687, 348] on div "Status" at bounding box center [701, 348] width 686 height 26
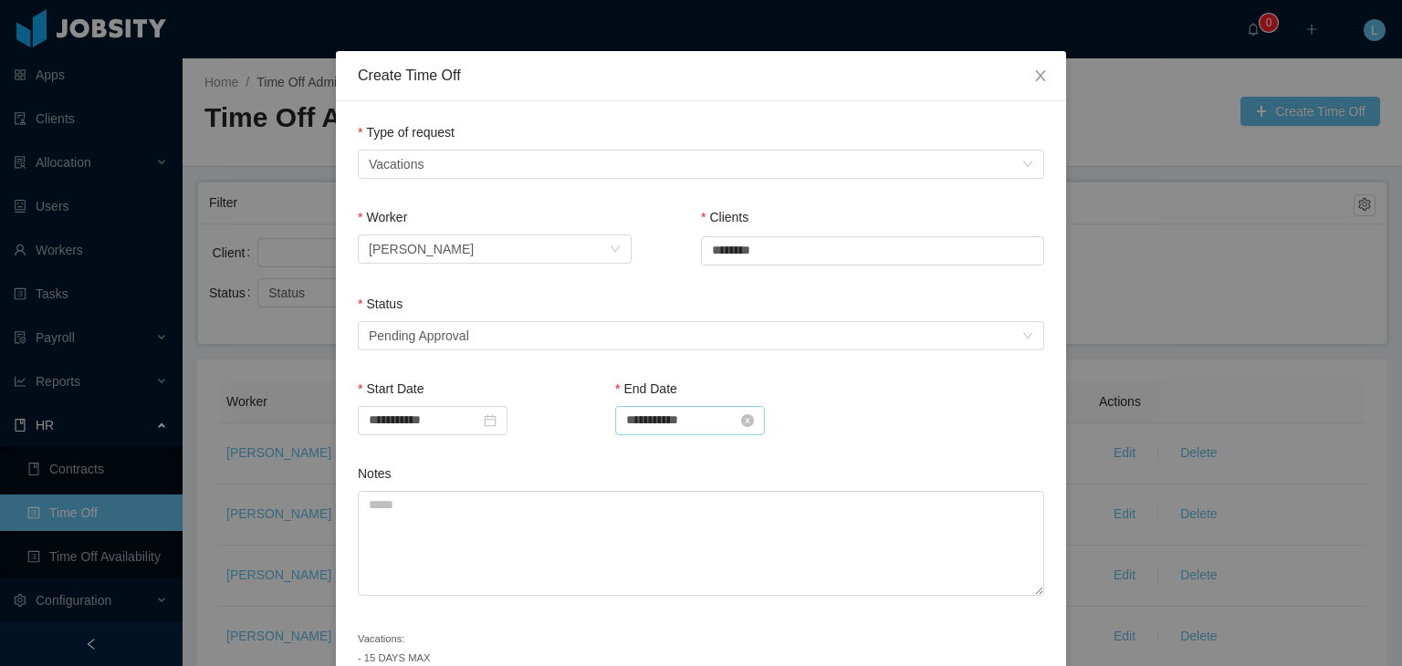
scroll to position [91, 0]
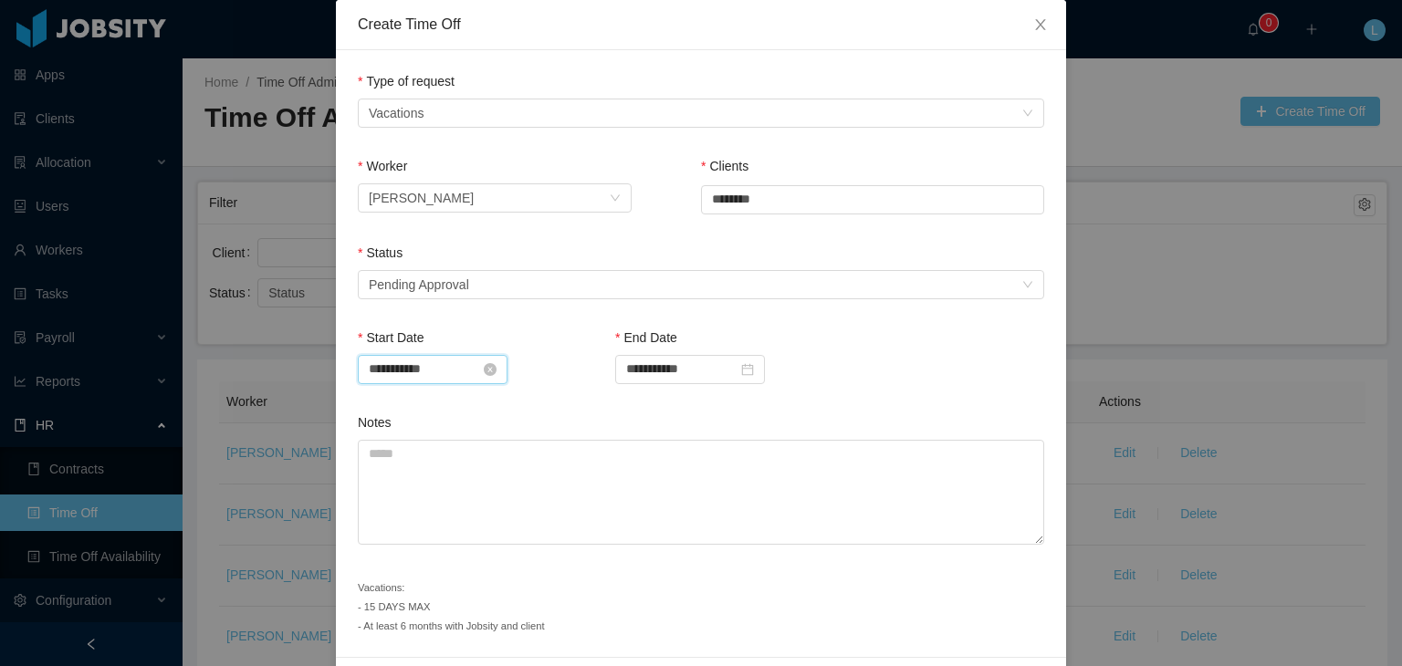
click at [455, 357] on input "**********" at bounding box center [433, 369] width 150 height 29
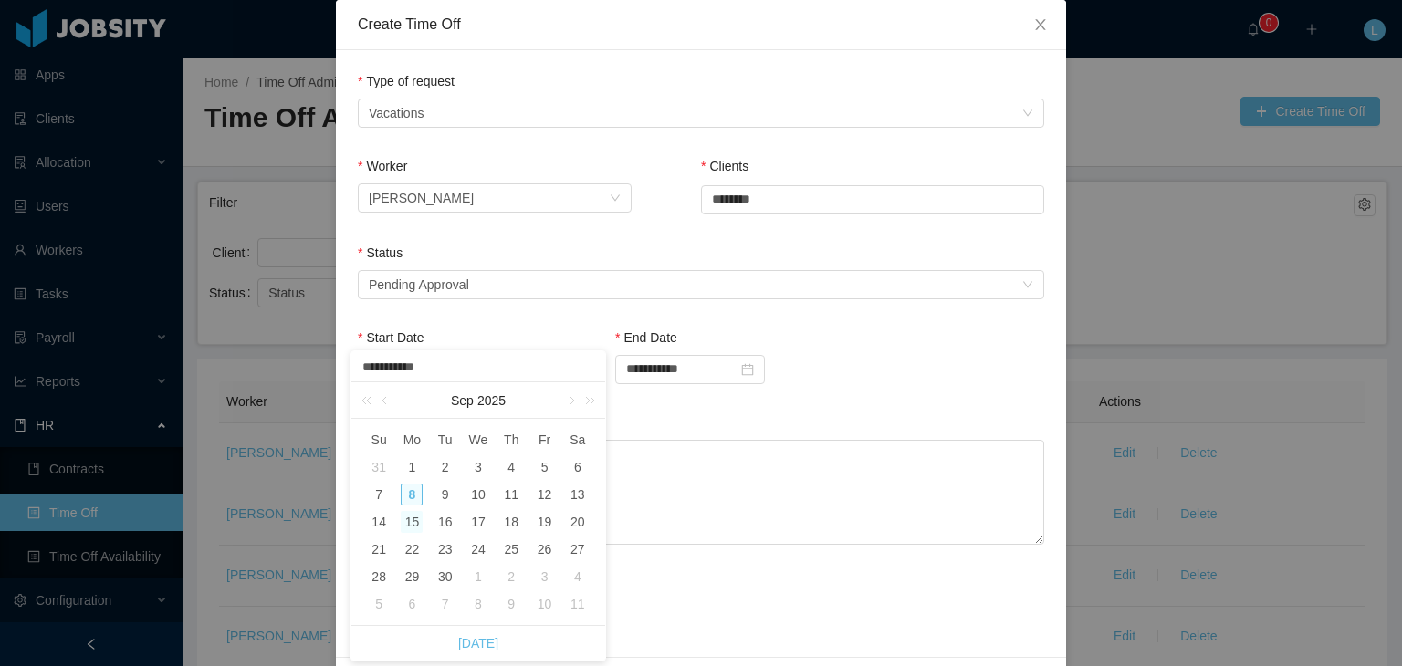
click at [415, 516] on div "15" at bounding box center [412, 522] width 22 height 22
type input "**********"
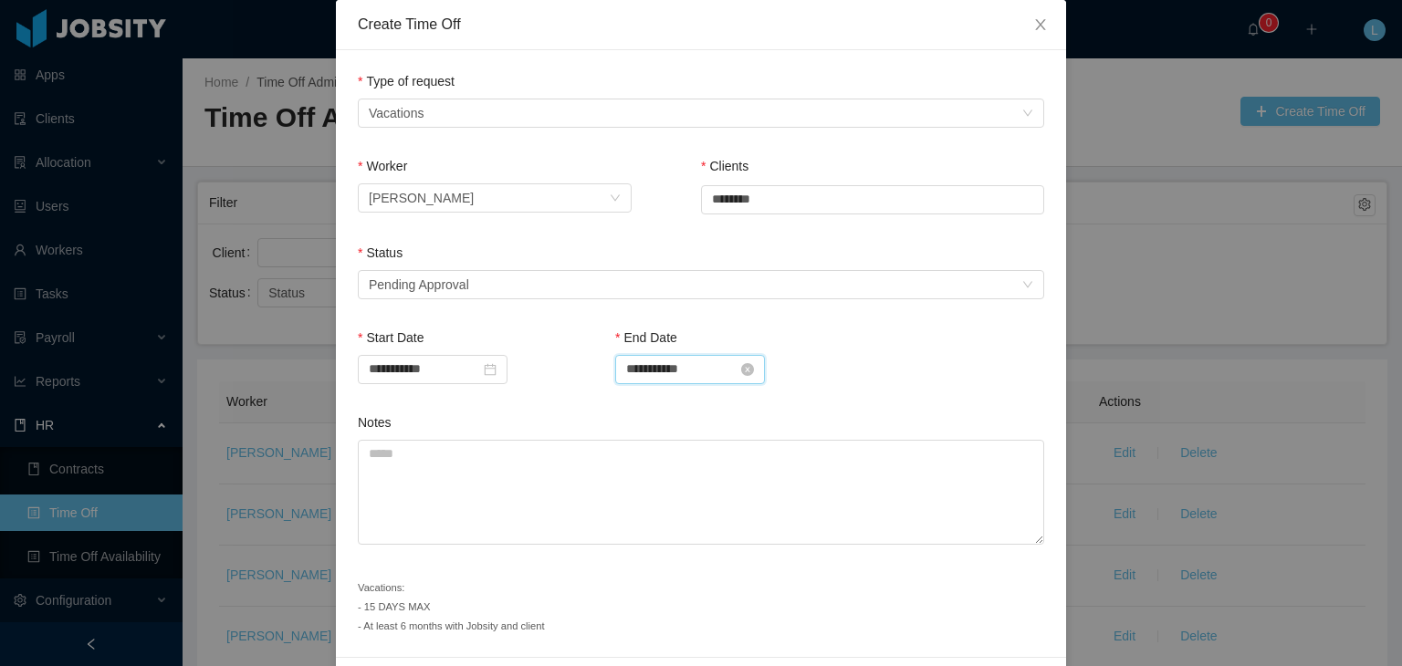
click at [661, 365] on input "**********" at bounding box center [690, 369] width 150 height 29
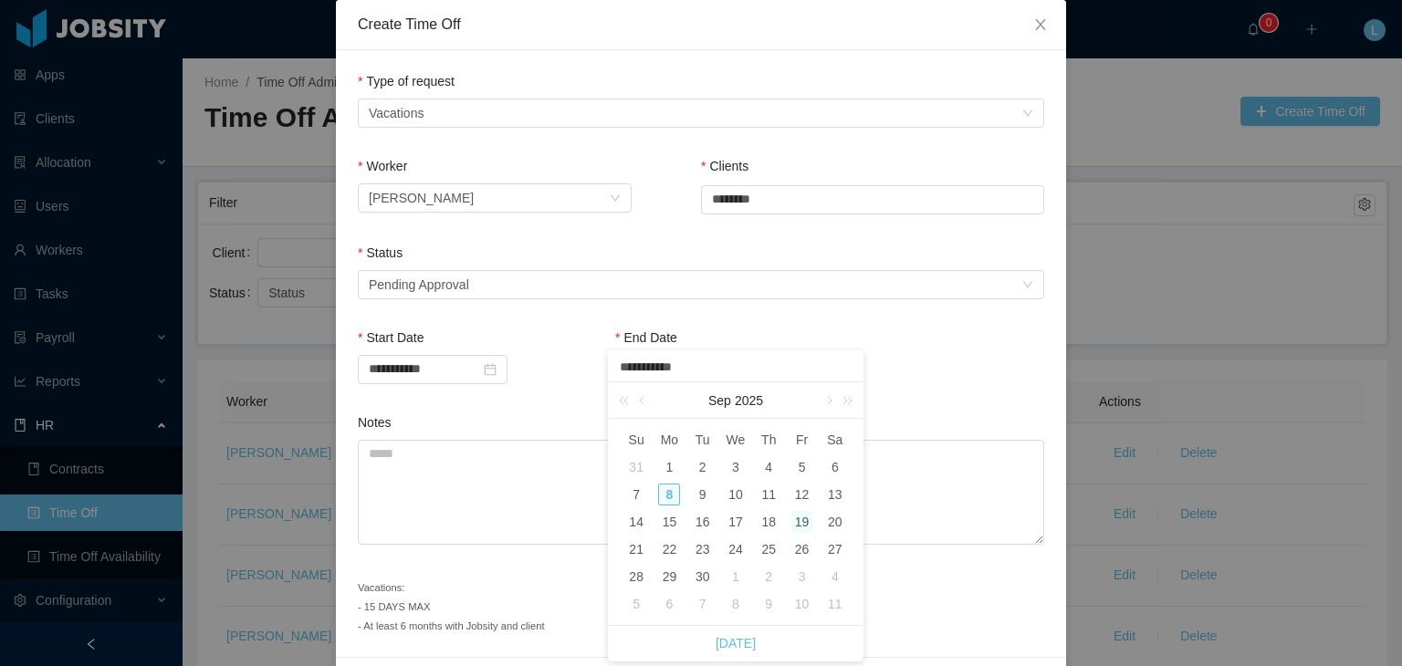
click at [807, 523] on div "19" at bounding box center [802, 522] width 22 height 22
type input "**********"
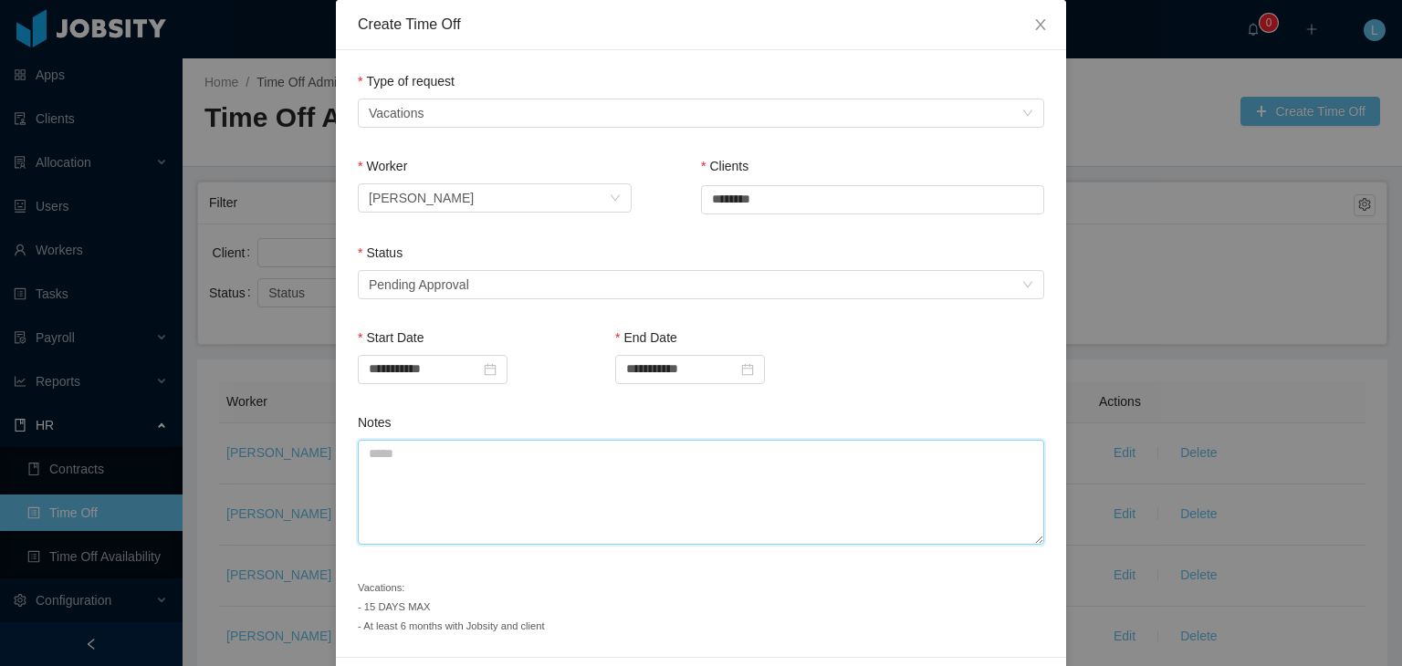
click at [715, 497] on textarea "Notes" at bounding box center [701, 492] width 686 height 105
click at [510, 475] on textarea "Notes" at bounding box center [701, 492] width 686 height 105
click at [486, 483] on textarea "Notes" at bounding box center [701, 492] width 686 height 105
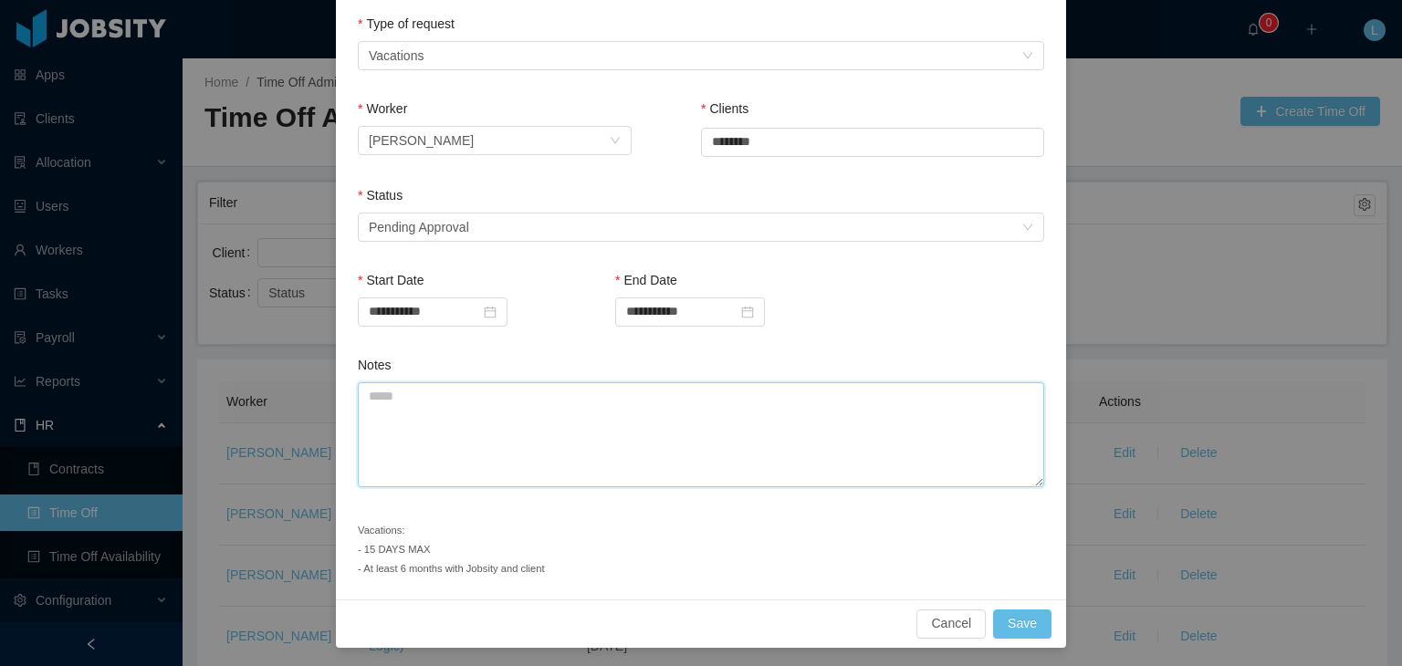
scroll to position [150, 0]
click at [1013, 621] on button "Save" at bounding box center [1022, 623] width 58 height 29
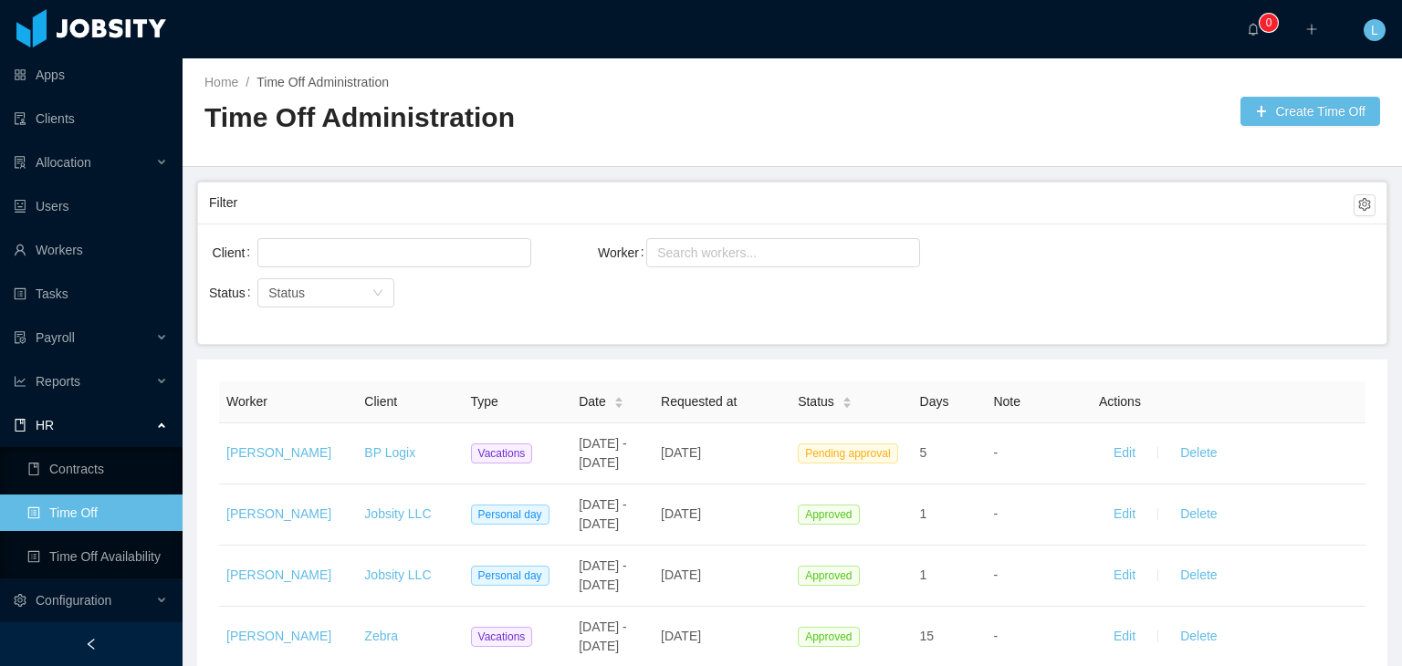
click at [366, 459] on link "BP Logix" at bounding box center [389, 452] width 51 height 15
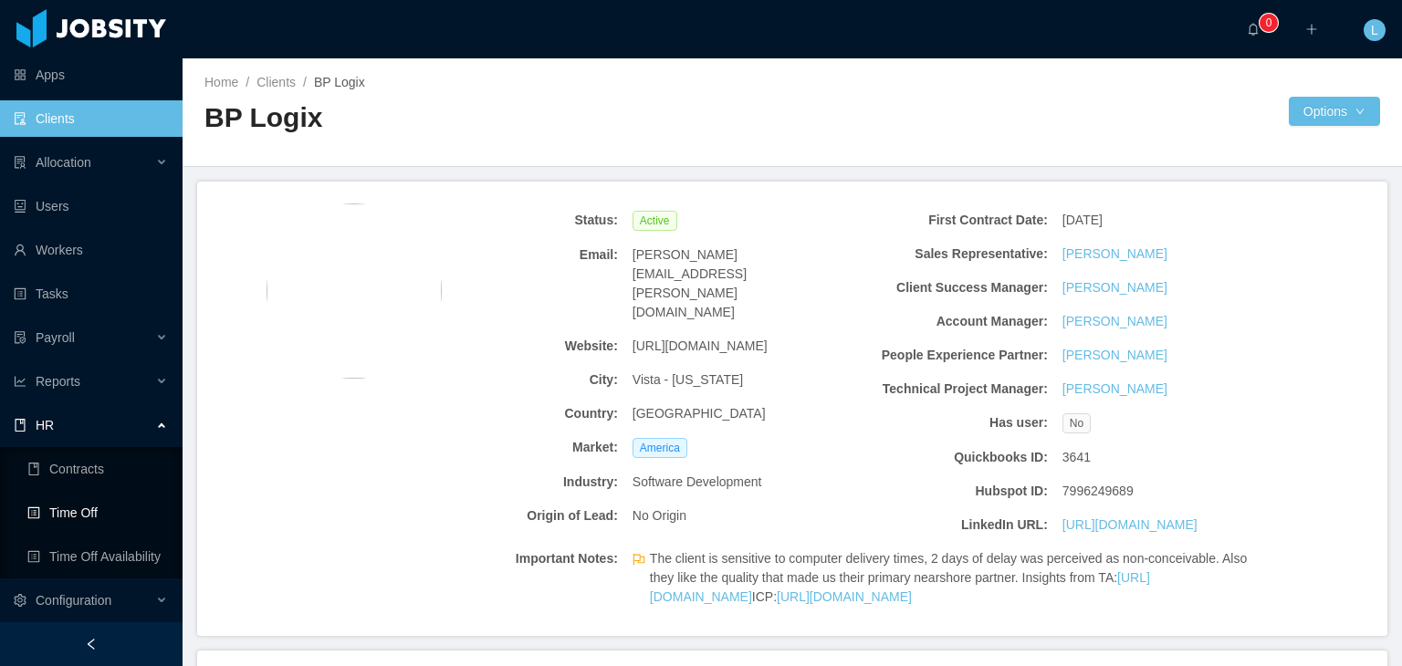
click at [120, 508] on link "Time Off" at bounding box center [97, 513] width 141 height 37
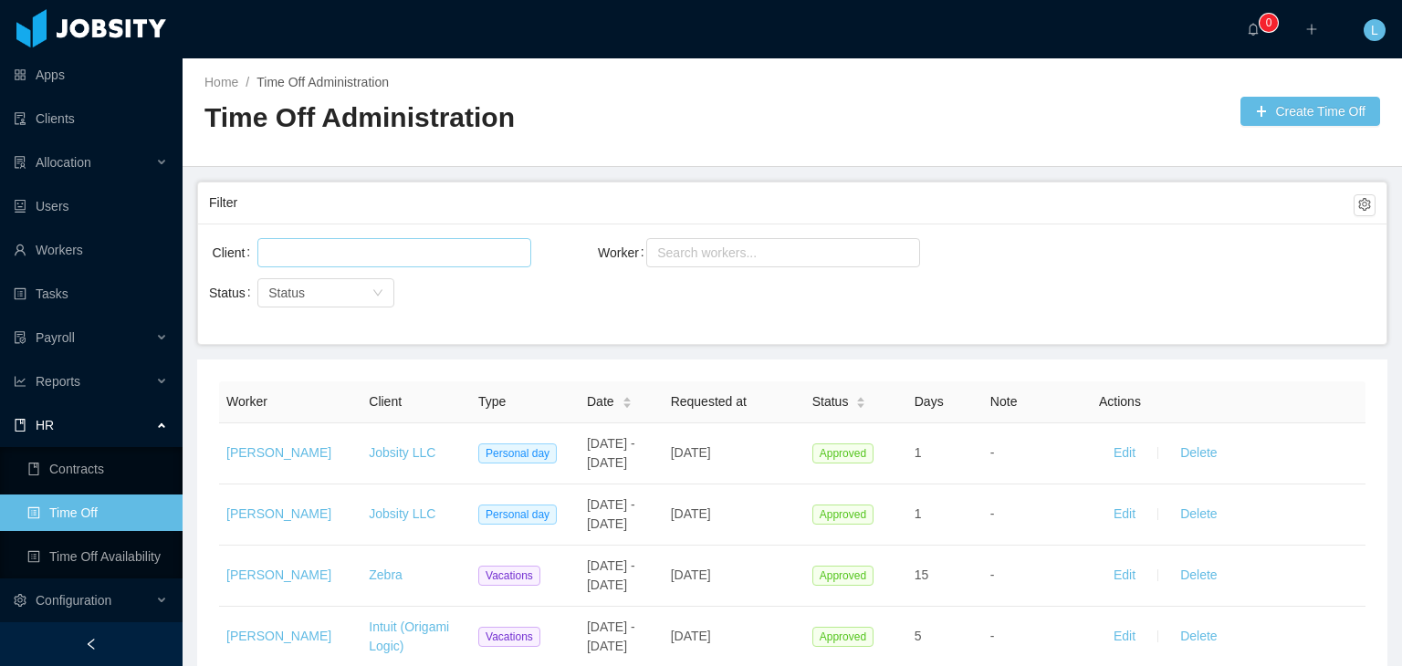
click at [480, 259] on div at bounding box center [391, 252] width 257 height 27
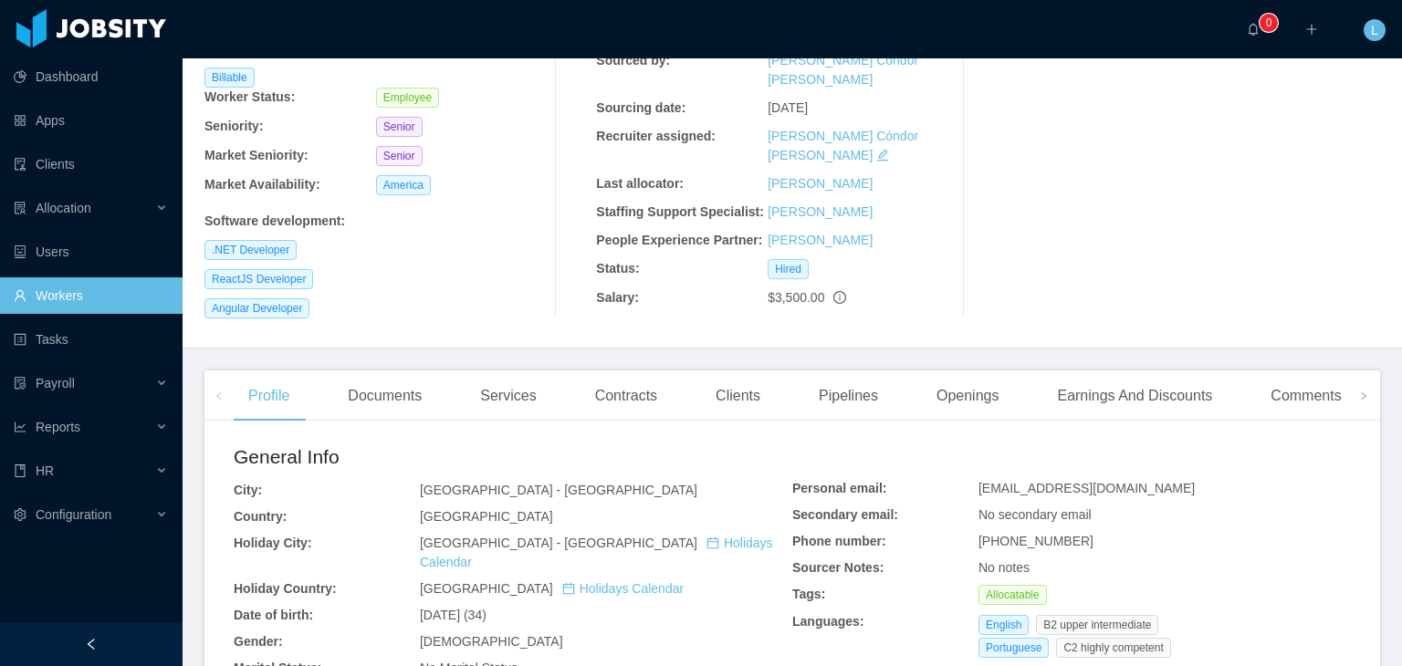
scroll to position [183, 0]
click at [632, 370] on div "Contracts" at bounding box center [626, 394] width 91 height 51
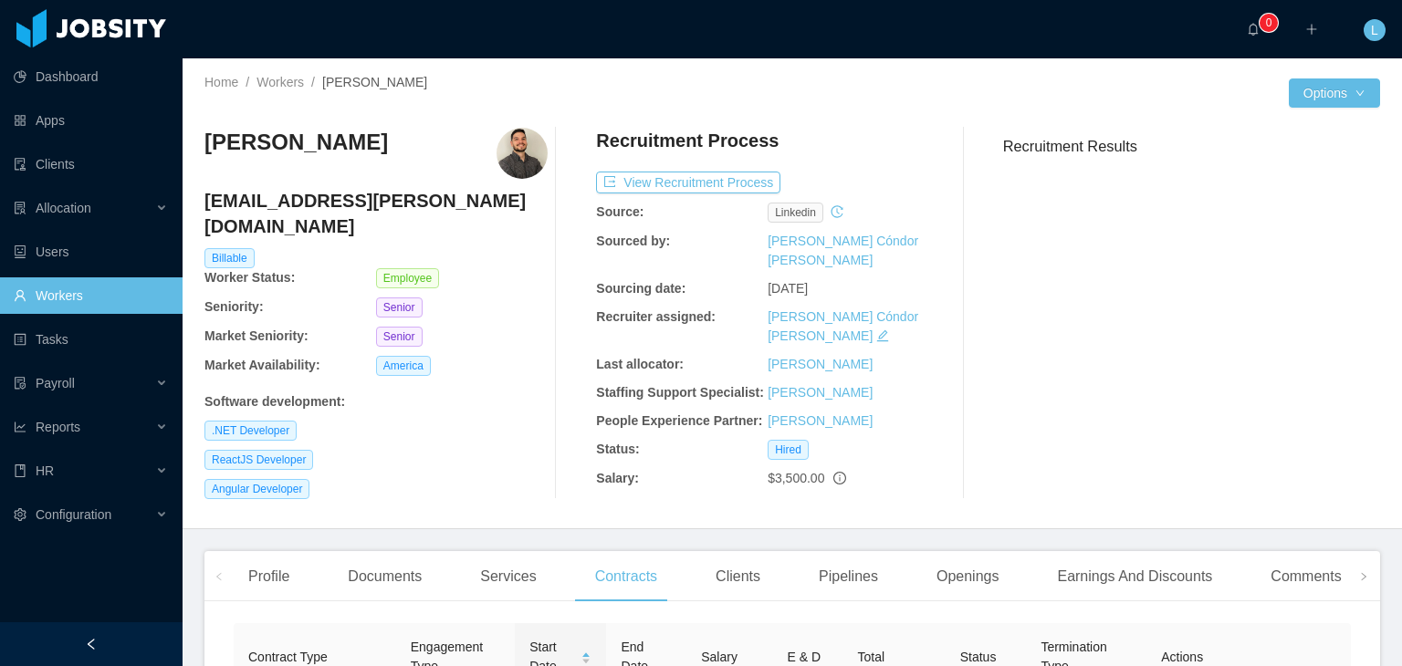
drag, startPoint x: 358, startPoint y: 149, endPoint x: 194, endPoint y: 157, distance: 164.5
click at [194, 157] on div "Home / Workers / Phillipe Couto / Options Phillipe Couto phillipe.couto@jobsity…" at bounding box center [792, 293] width 1219 height 471
copy h3 "[PERSON_NAME]"
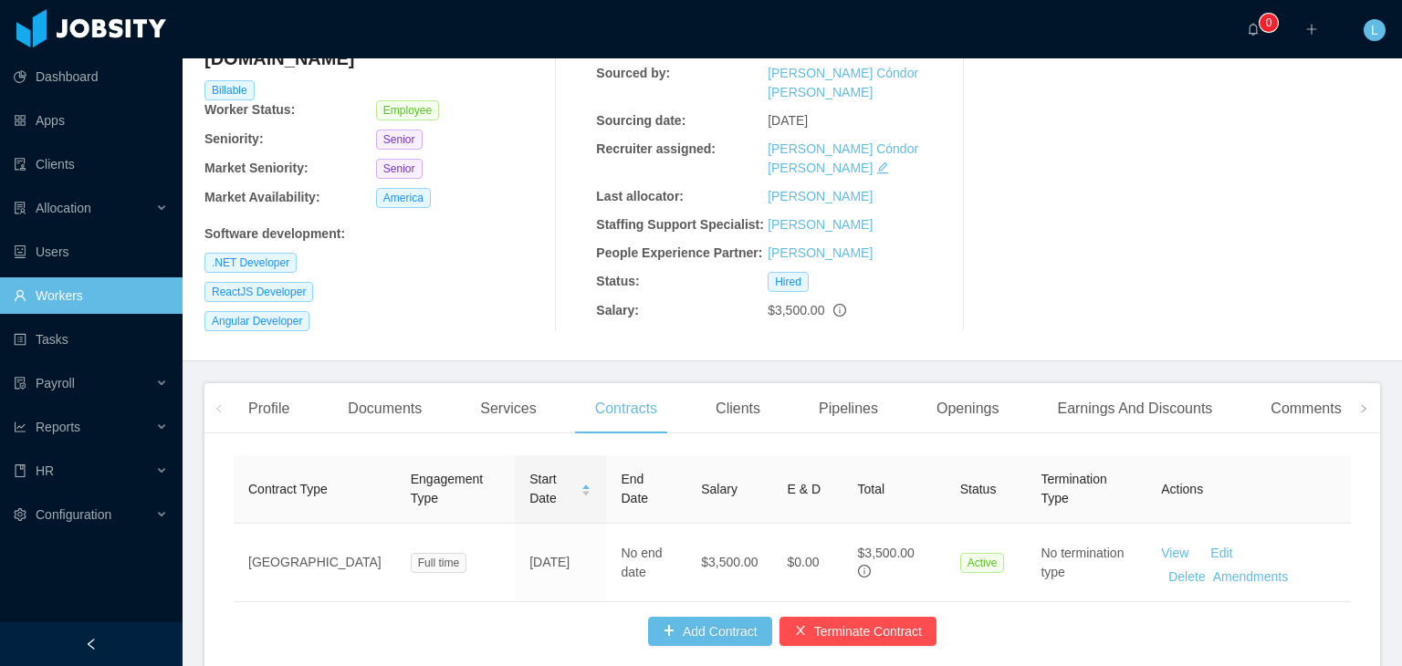
scroll to position [252, 0]
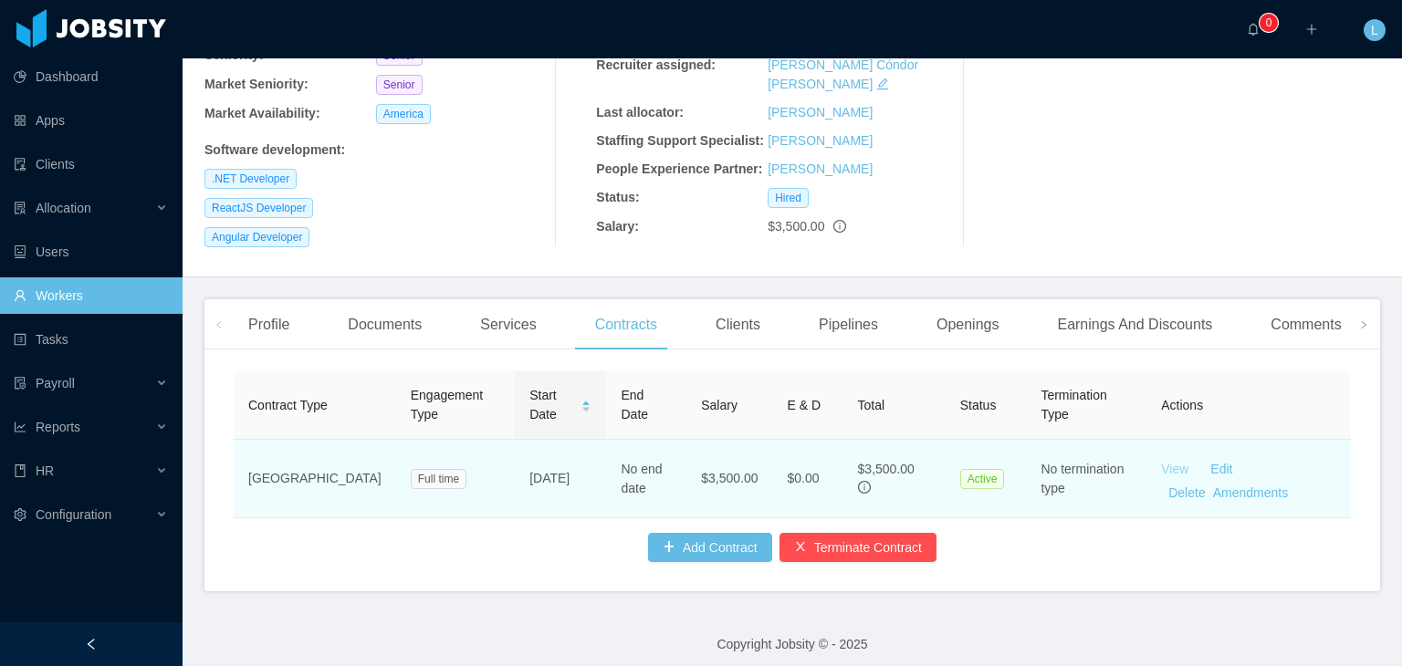
click at [1161, 462] on link "View" at bounding box center [1174, 469] width 27 height 15
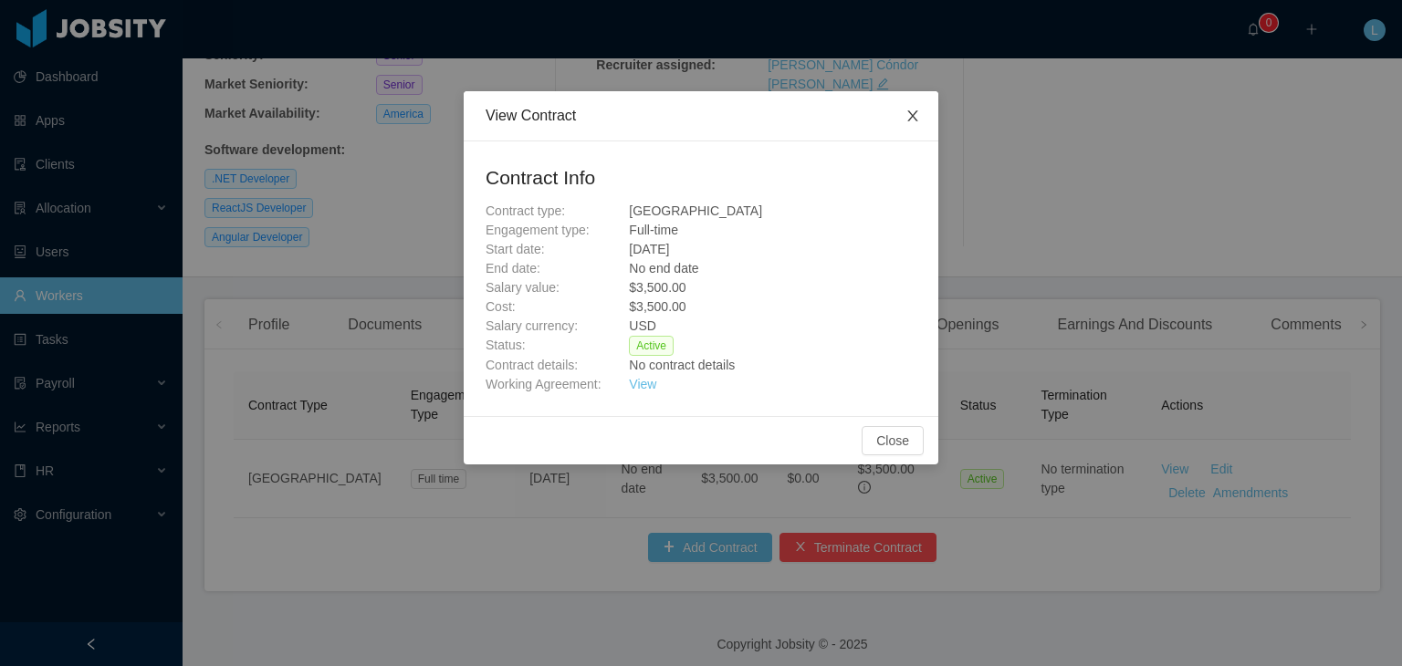
click at [918, 117] on icon "icon: close" at bounding box center [912, 116] width 15 height 15
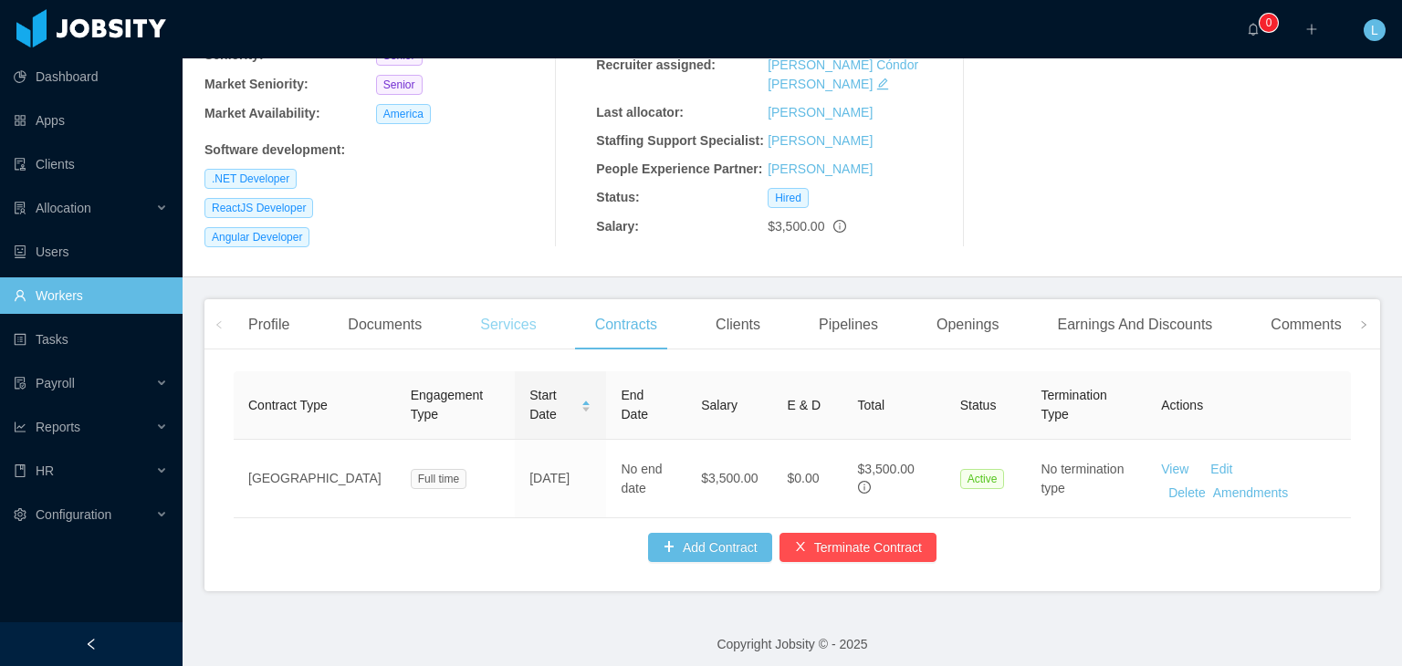
click at [507, 299] on div "Services" at bounding box center [508, 324] width 85 height 51
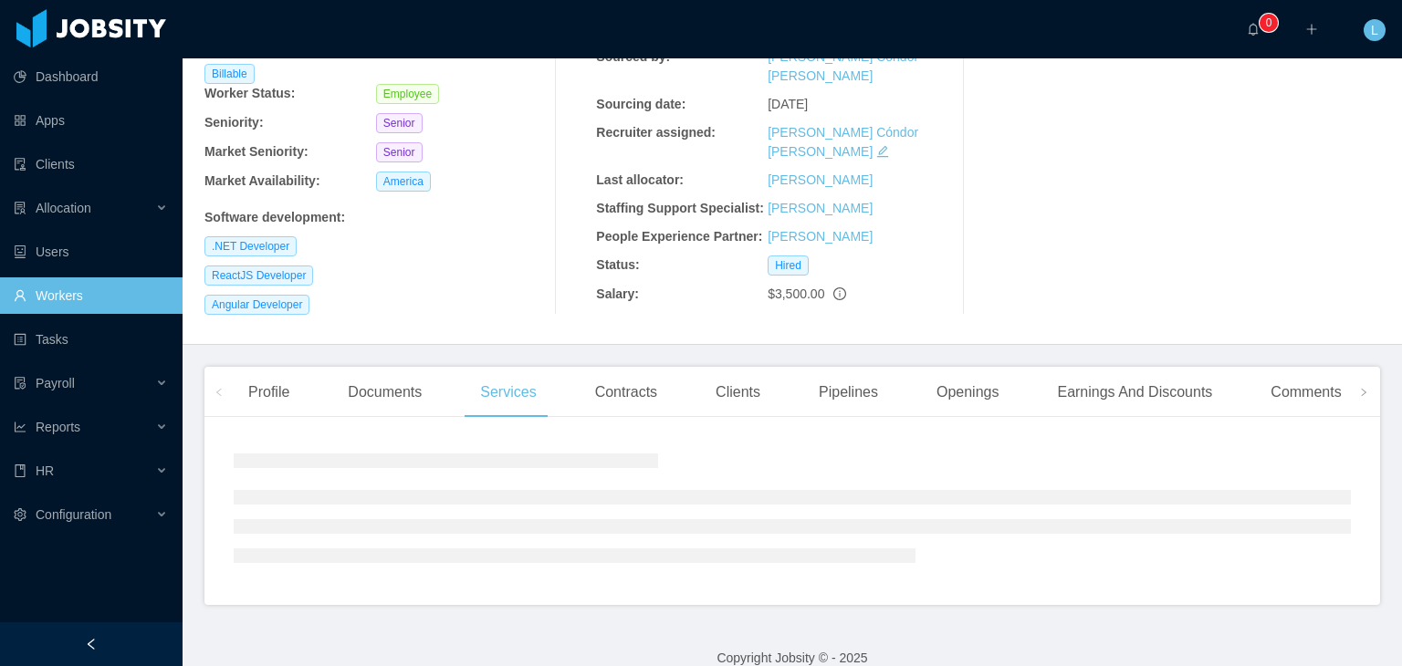
scroll to position [217, 0]
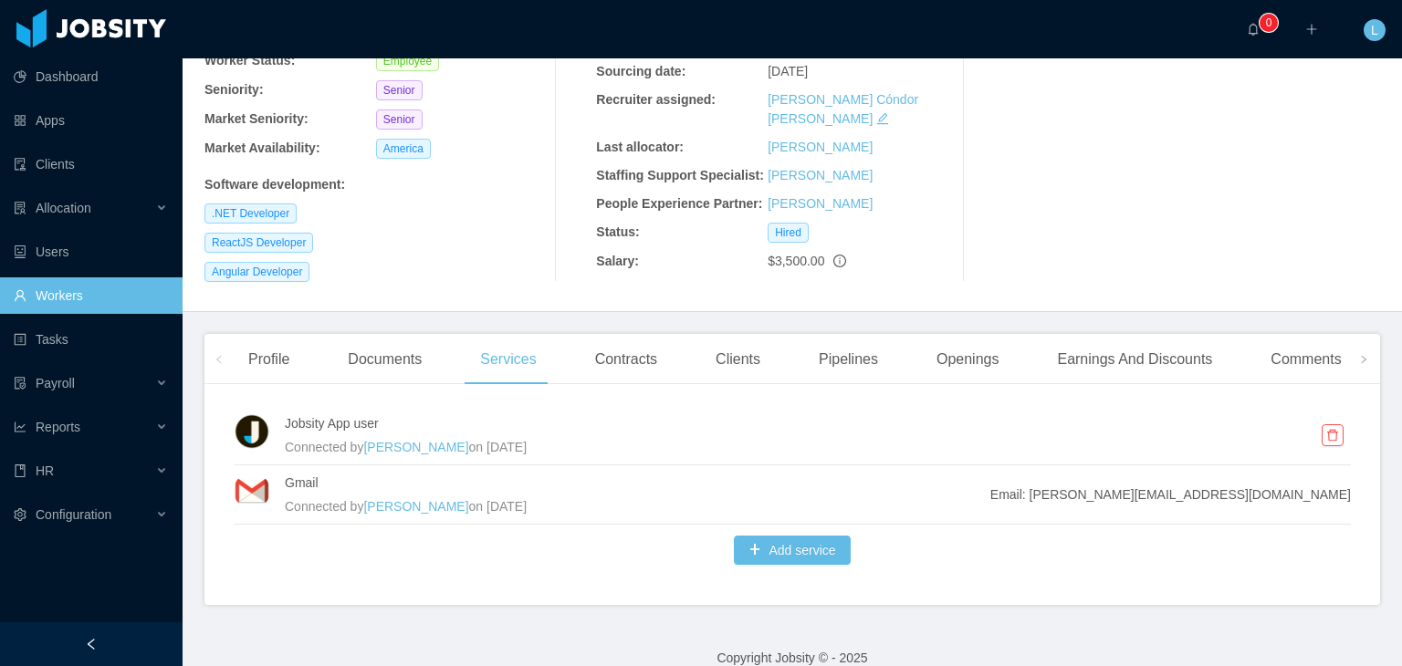
click at [715, 334] on div "Clients" at bounding box center [738, 359] width 74 height 51
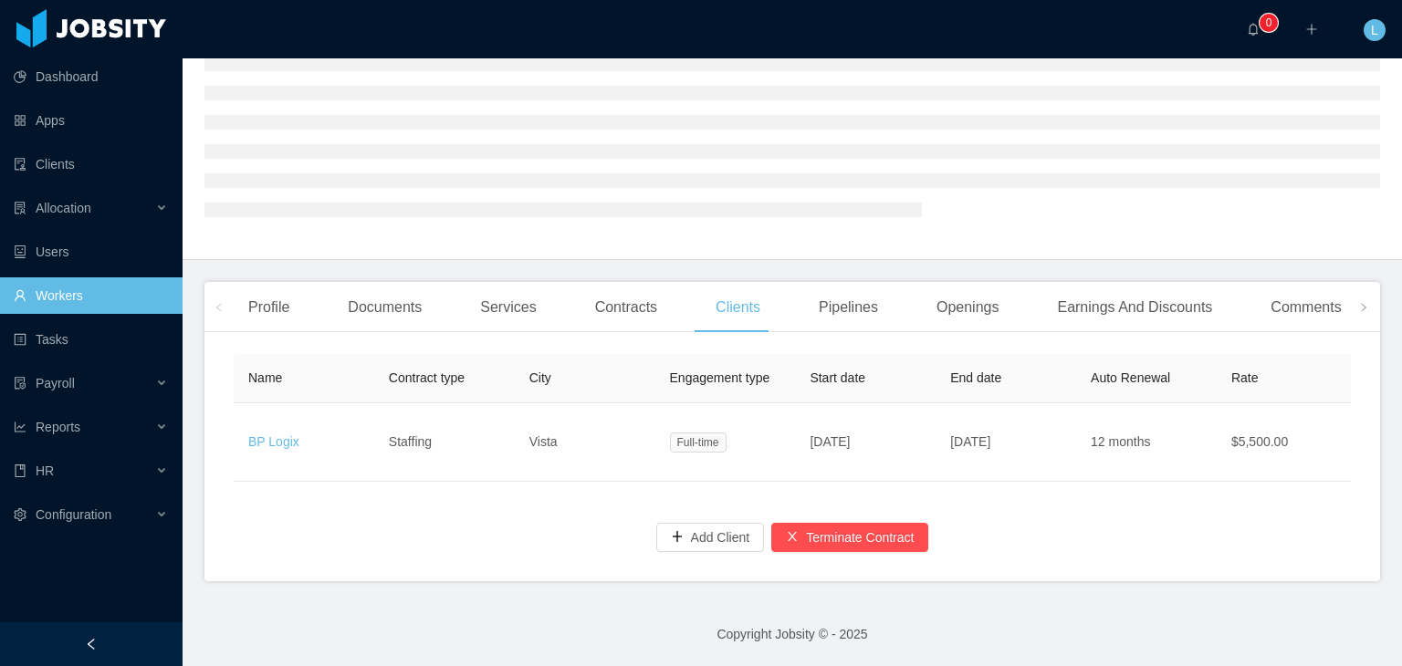
scroll to position [184, 0]
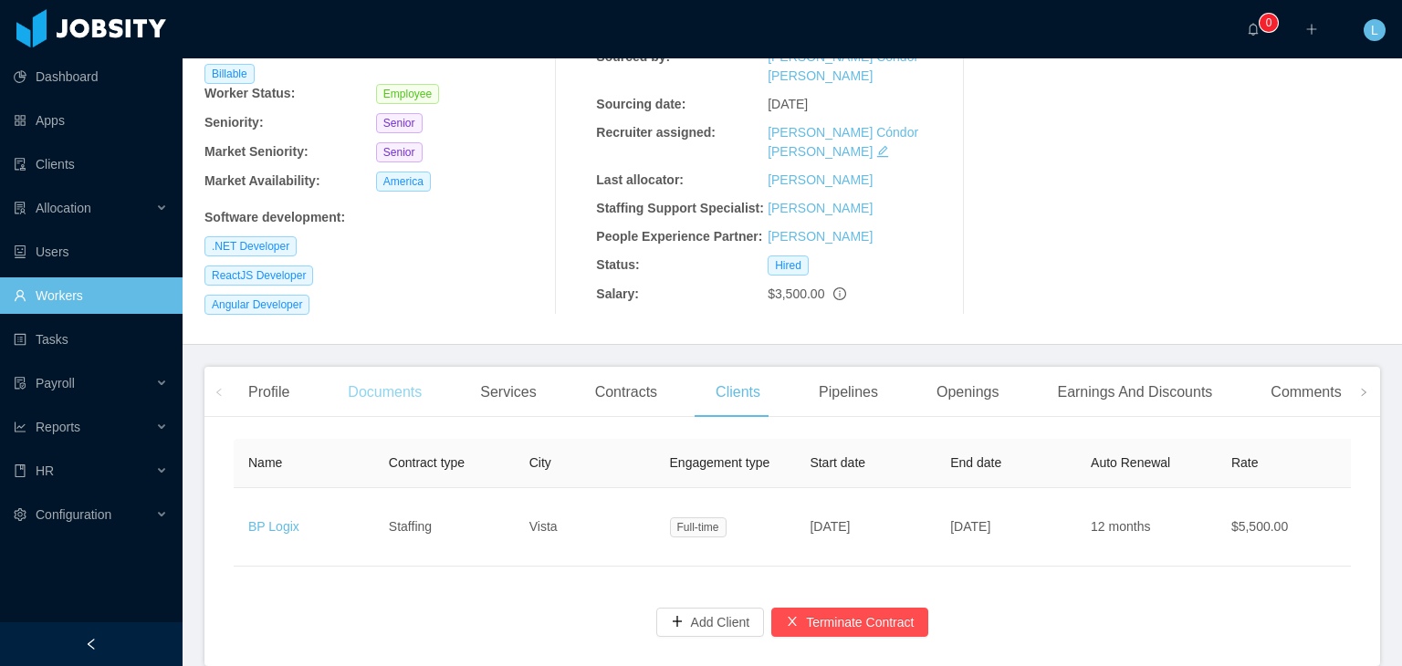
click at [391, 370] on div "Documents" at bounding box center [384, 392] width 103 height 51
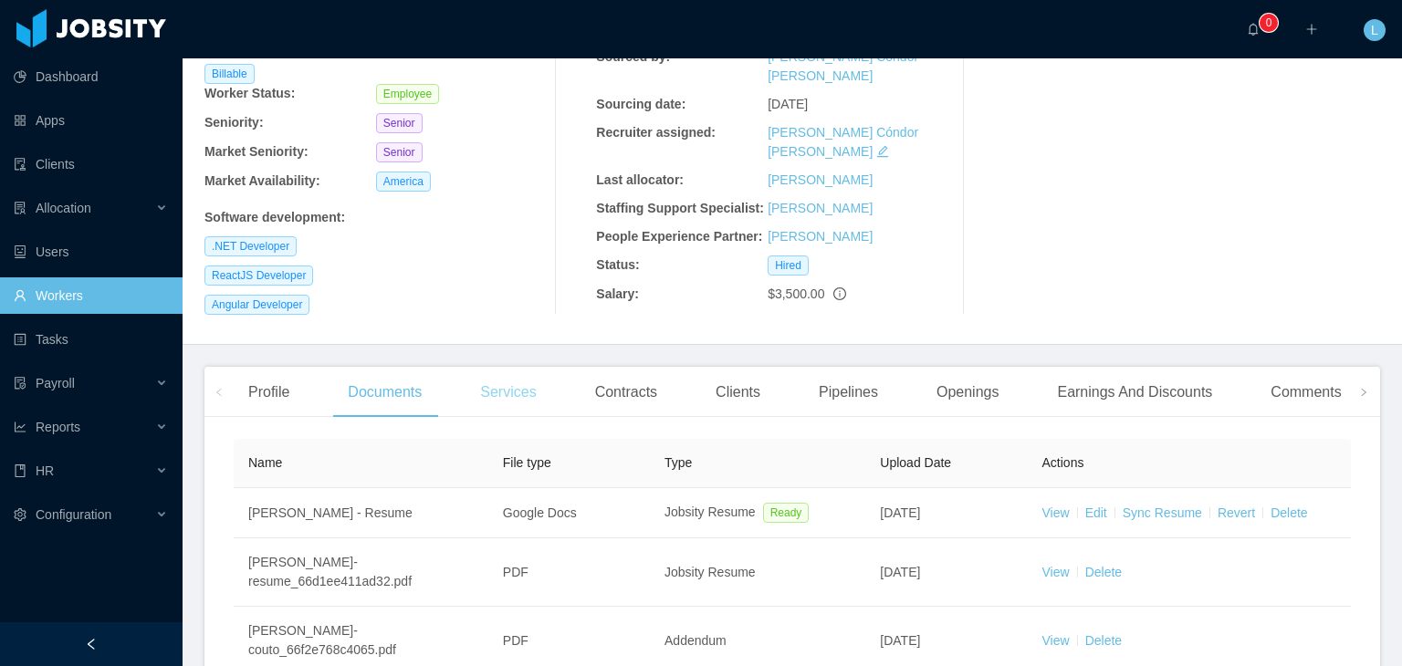
click at [504, 371] on div "Services" at bounding box center [508, 392] width 85 height 51
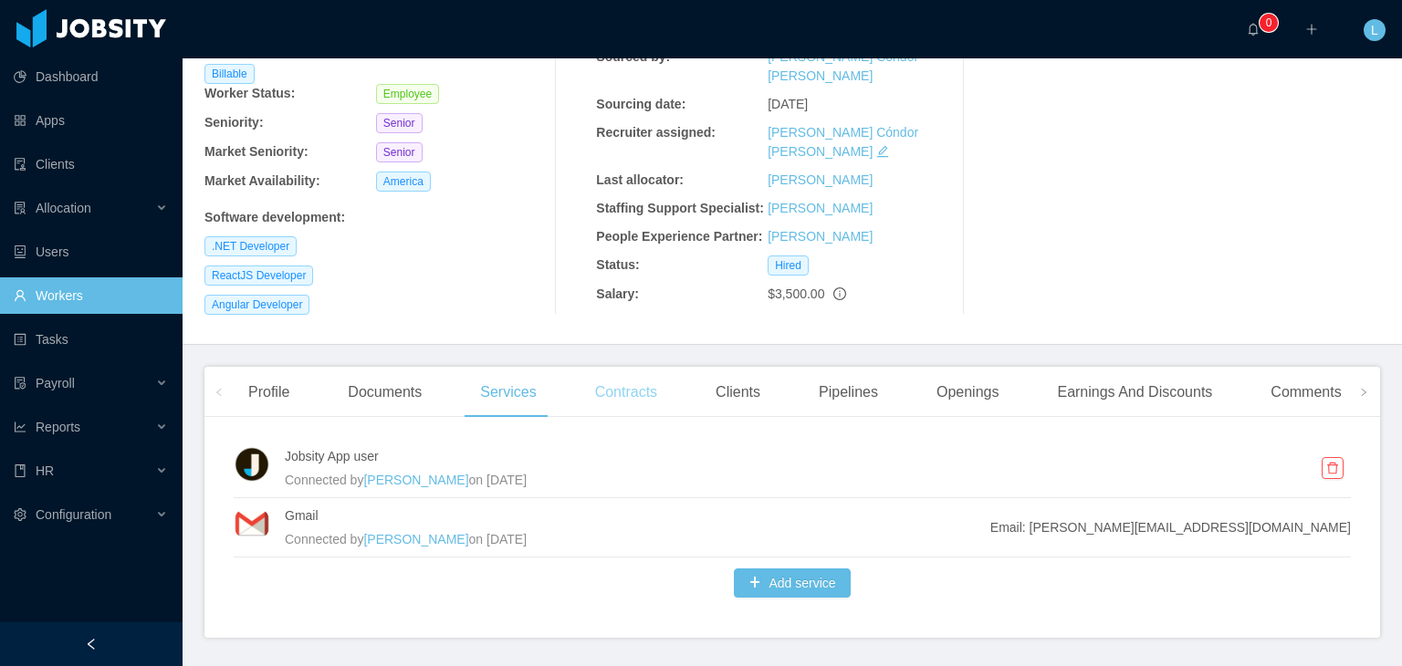
click at [649, 379] on div "Contracts" at bounding box center [626, 392] width 91 height 51
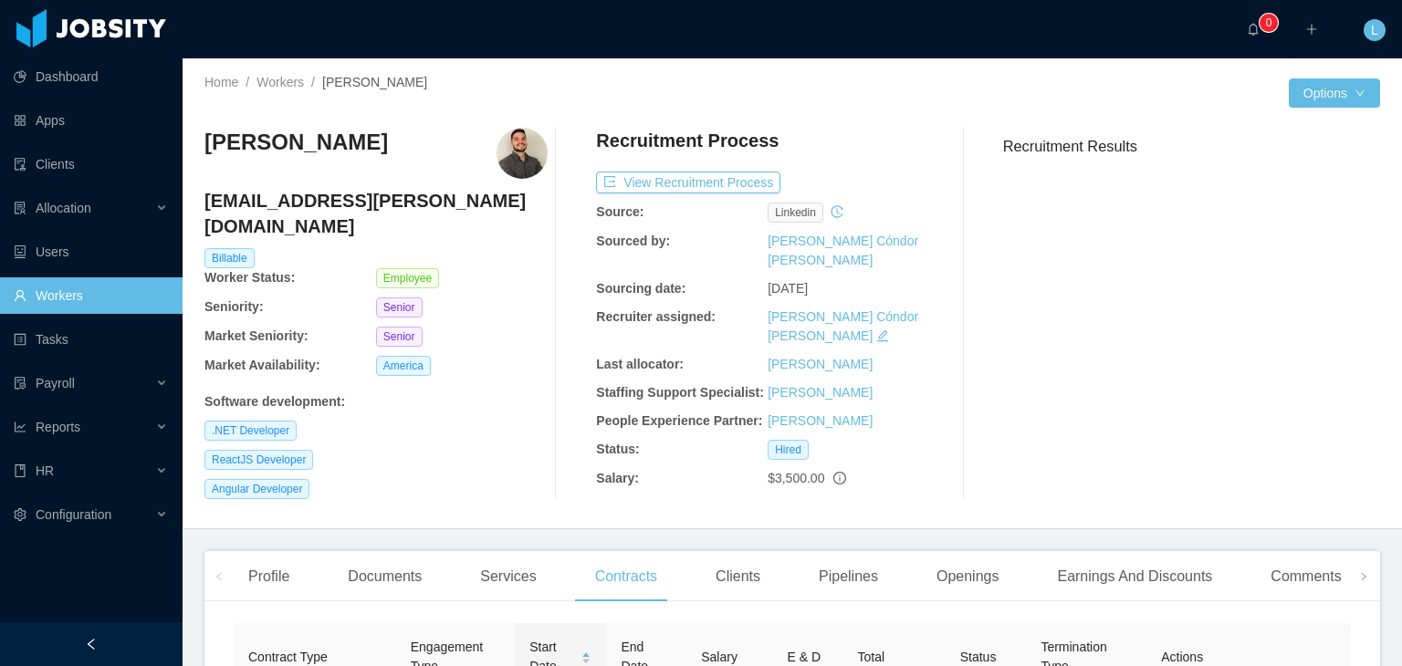
drag, startPoint x: 347, startPoint y: 146, endPoint x: 190, endPoint y: 155, distance: 157.3
click at [190, 155] on div "Home / Workers / Phillipe Couto / Options Phillipe Couto phillipe.couto@jobsity…" at bounding box center [792, 293] width 1219 height 471
copy h3 "[PERSON_NAME]"
